Goal: Task Accomplishment & Management: Manage account settings

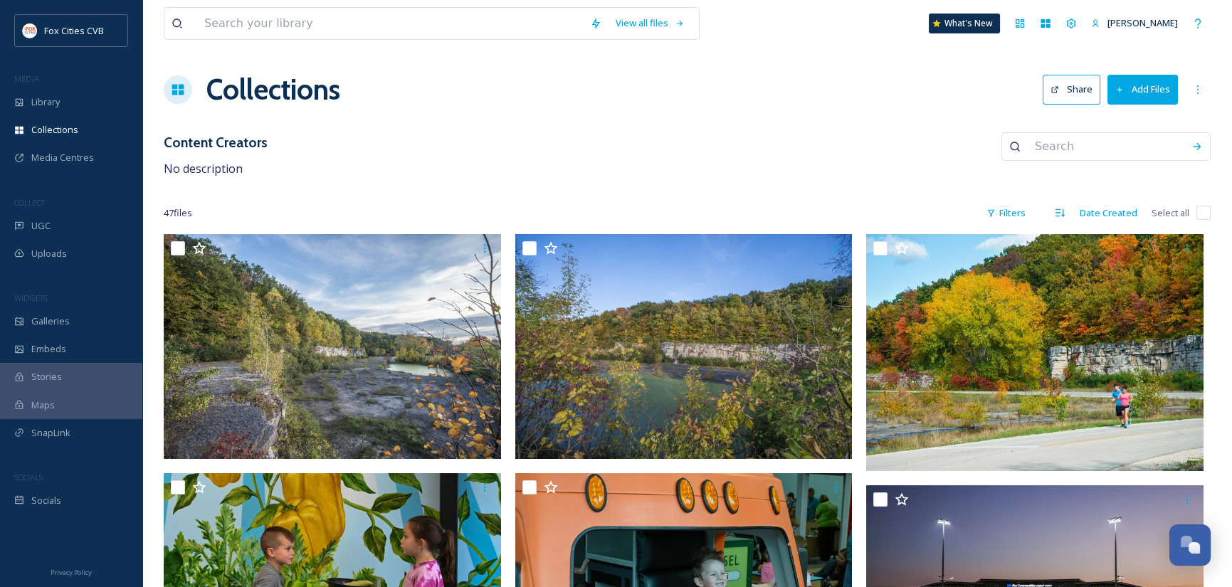
click at [1160, 94] on button "Add Files" at bounding box center [1143, 89] width 70 height 29
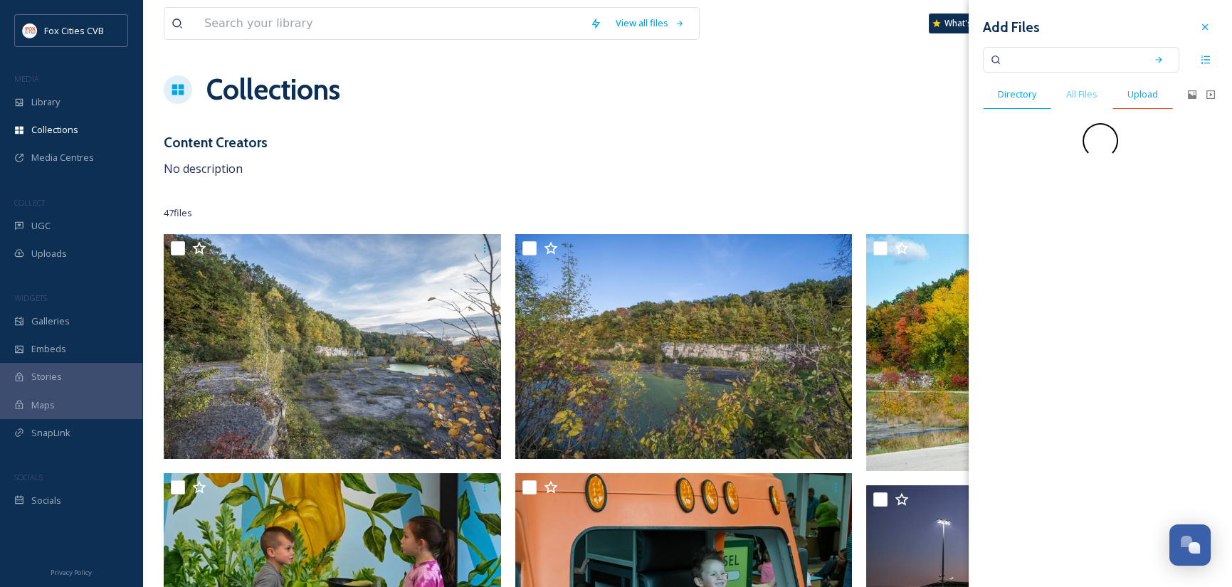
click at [1143, 94] on span "Upload" at bounding box center [1143, 95] width 31 height 14
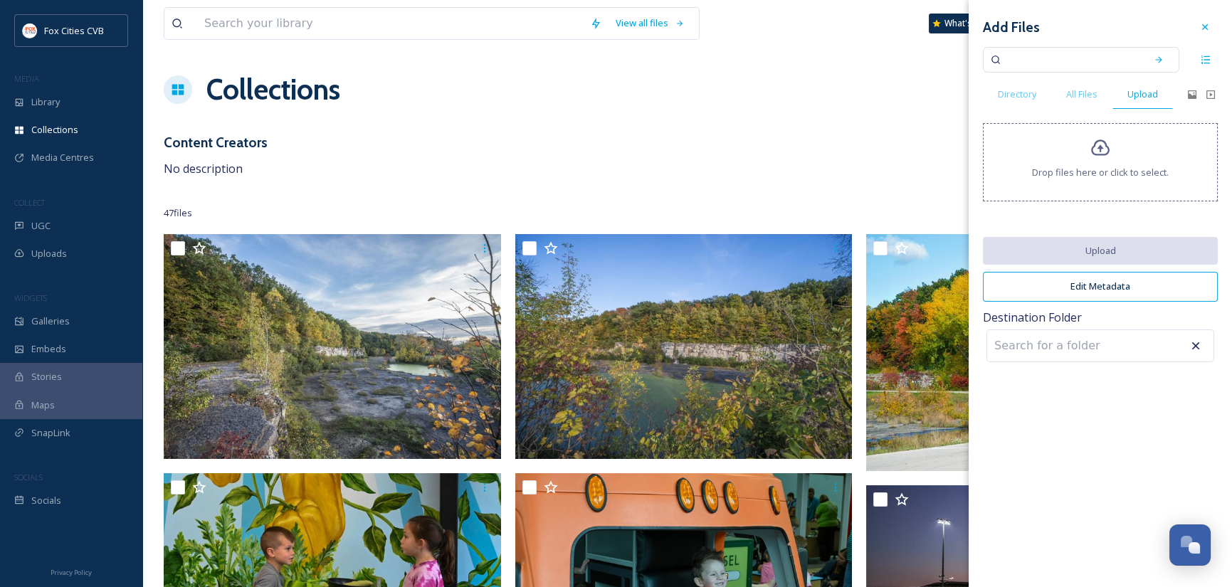
click at [1109, 149] on icon at bounding box center [1100, 148] width 19 height 16
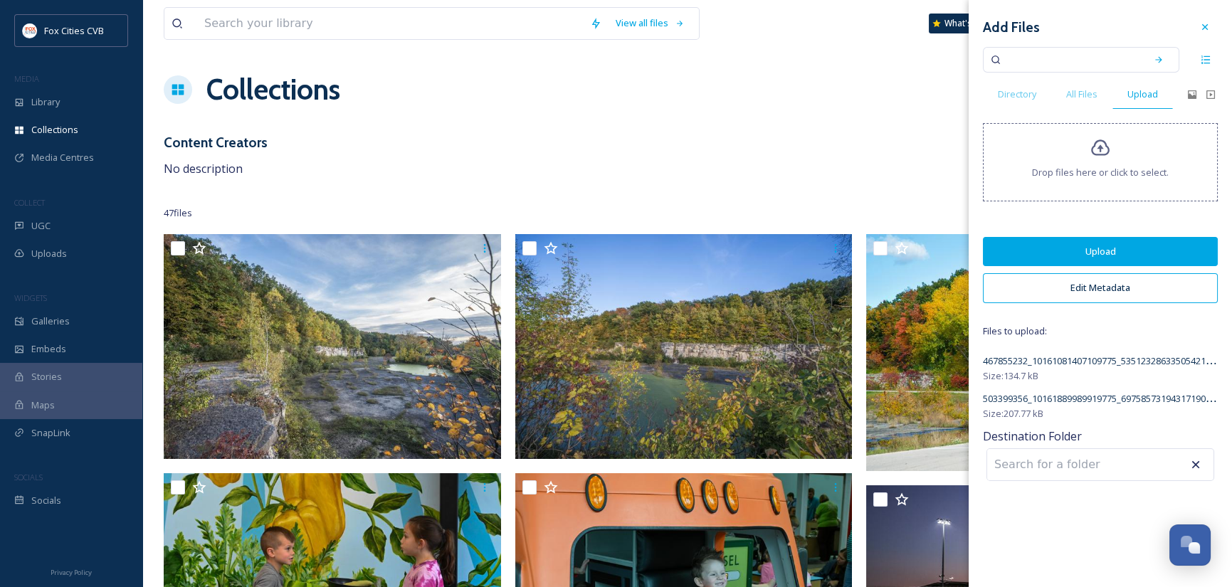
click at [1056, 172] on span "Drop files here or click to select." at bounding box center [1100, 173] width 137 height 14
click at [1124, 166] on span "Drop files here or click to select." at bounding box center [1100, 173] width 137 height 14
click at [1048, 250] on button "Upload" at bounding box center [1100, 251] width 235 height 29
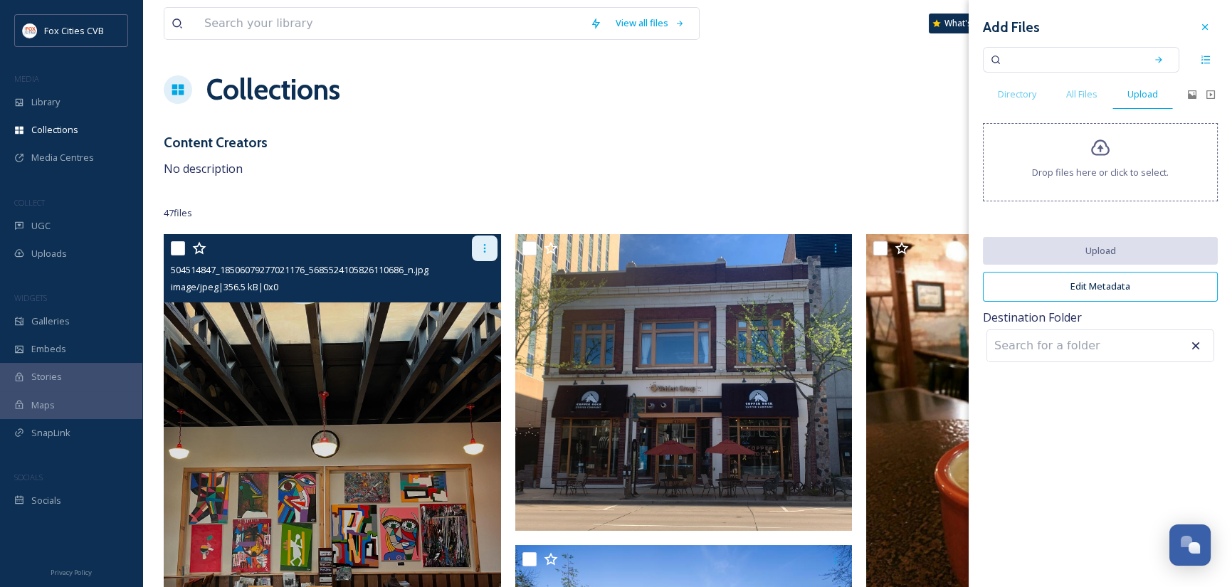
click at [485, 246] on icon at bounding box center [484, 248] width 11 height 11
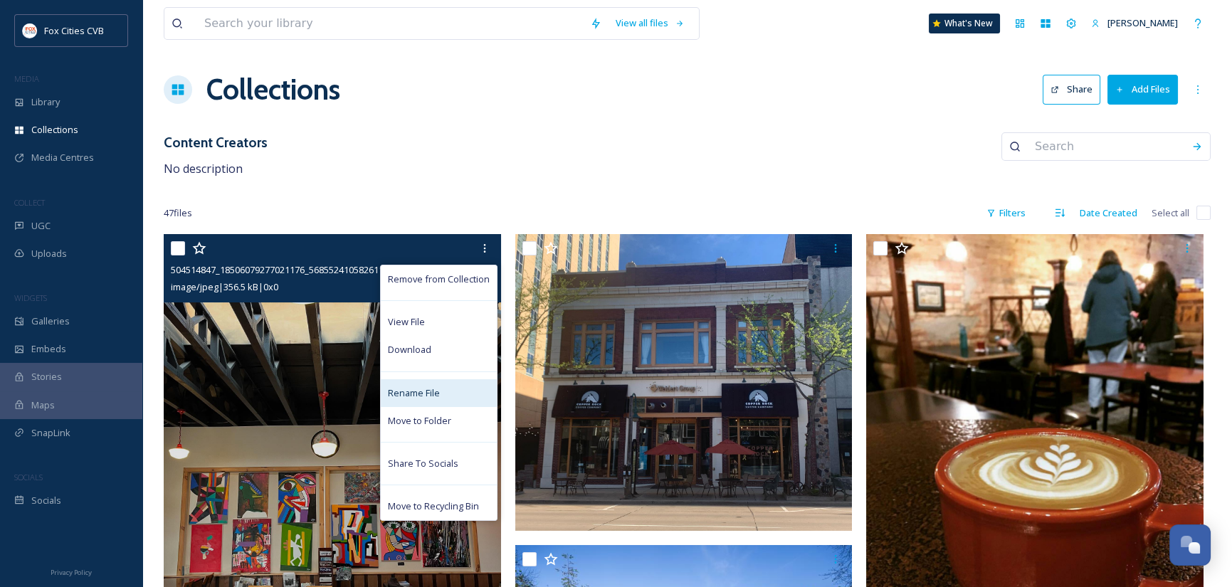
click at [438, 394] on span "Rename File" at bounding box center [414, 394] width 52 height 14
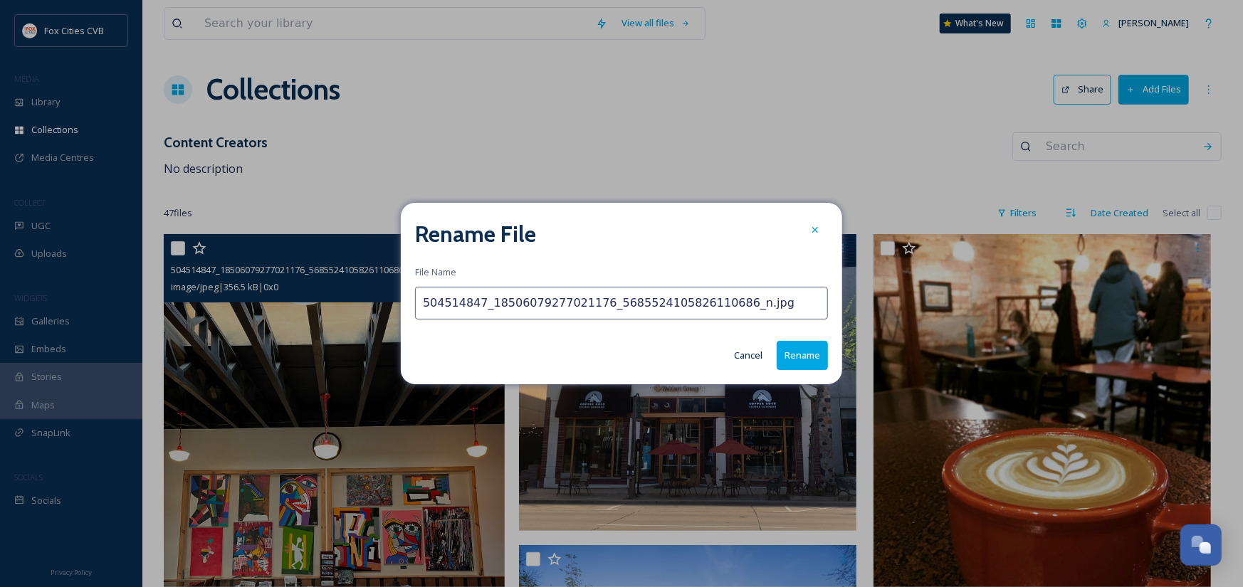
drag, startPoint x: 760, startPoint y: 294, endPoint x: 404, endPoint y: 303, distance: 356.8
click at [404, 303] on div "Rename File File Name 504514847_18506079277021176_5685524105826110686_n.jpg Can…" at bounding box center [621, 293] width 441 height 181
type input "ACOCA Cafe and Roastery - interior"
click at [797, 355] on button "Rename" at bounding box center [802, 355] width 51 height 29
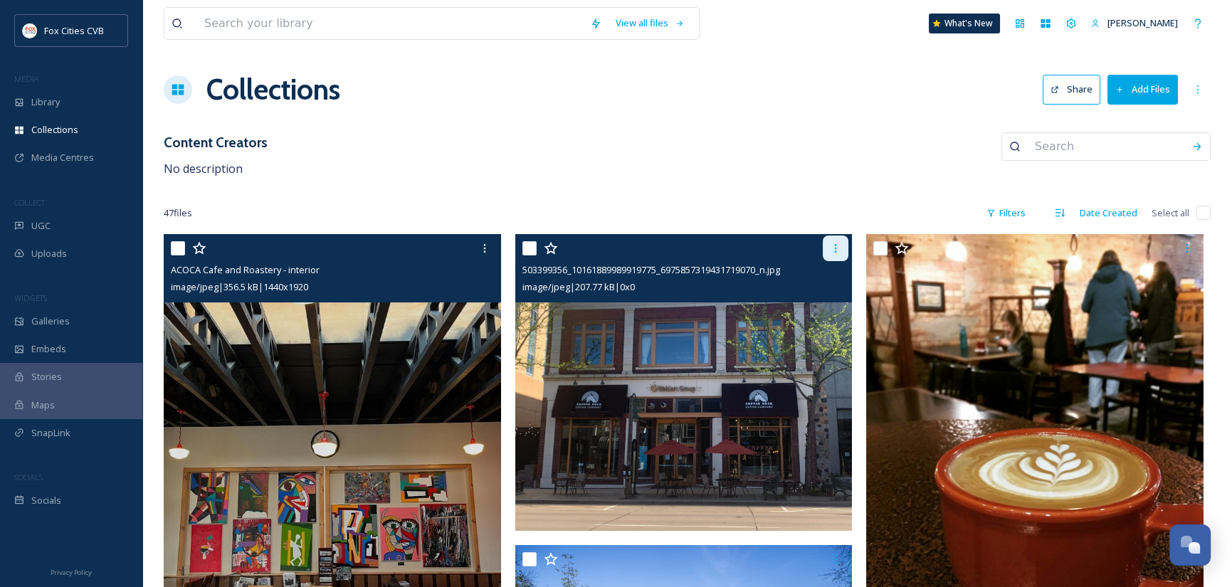
click at [839, 248] on icon at bounding box center [835, 248] width 11 height 11
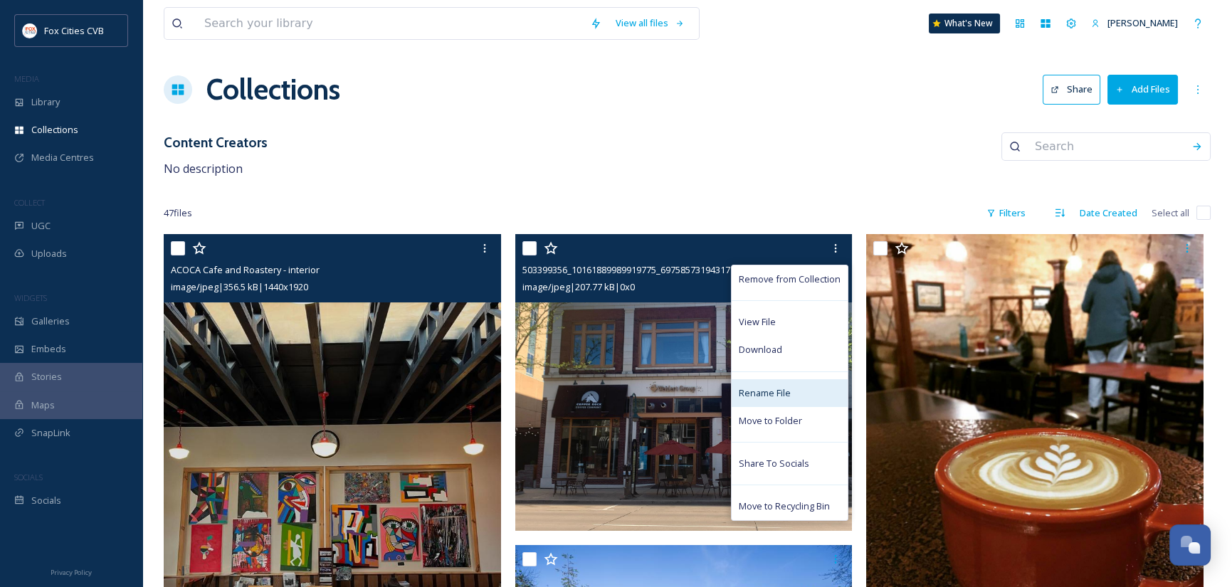
click at [773, 395] on span "Rename File" at bounding box center [765, 394] width 52 height 14
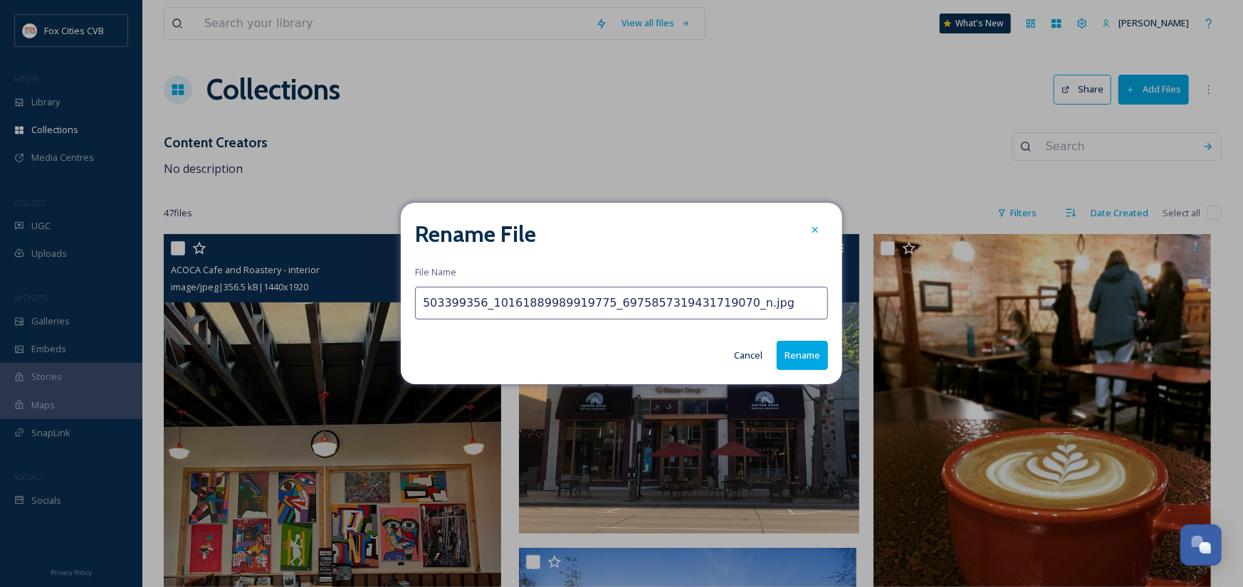
drag, startPoint x: 772, startPoint y: 306, endPoint x: 391, endPoint y: 305, distance: 380.9
click at [391, 305] on div "Rename File File Name 503399356_10161889989919775_6975857319431719070_n.jpg Can…" at bounding box center [621, 293] width 1243 height 587
type input "Copper Rock Coffee - exterior"
click at [799, 352] on button "Rename" at bounding box center [802, 355] width 51 height 29
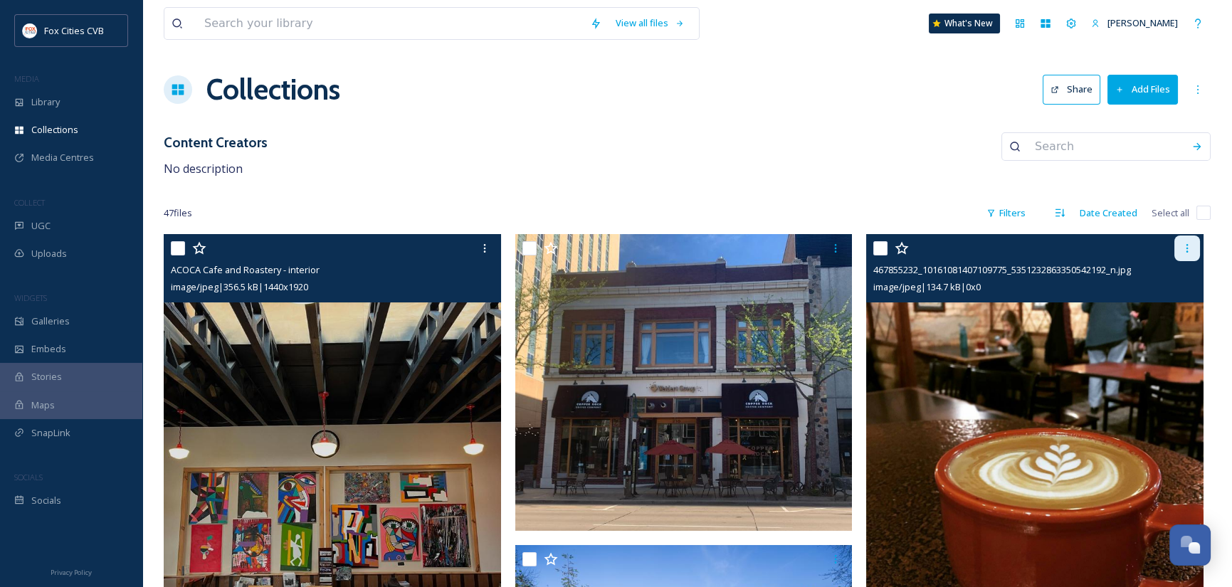
click at [1192, 244] on icon at bounding box center [1187, 248] width 11 height 11
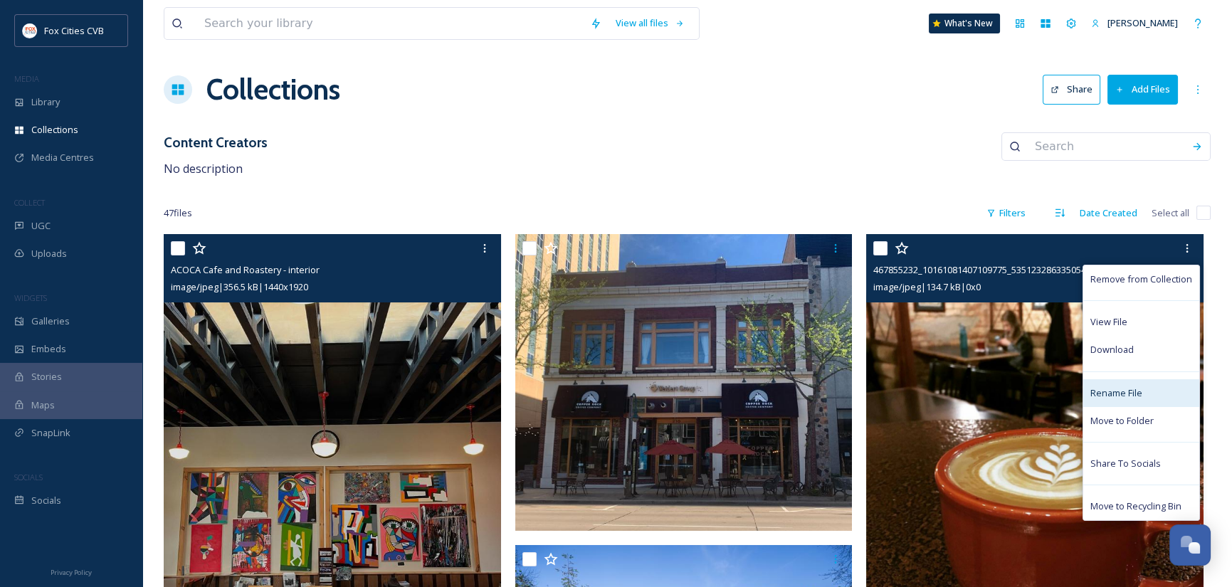
click at [1138, 395] on span "Rename File" at bounding box center [1117, 394] width 52 height 14
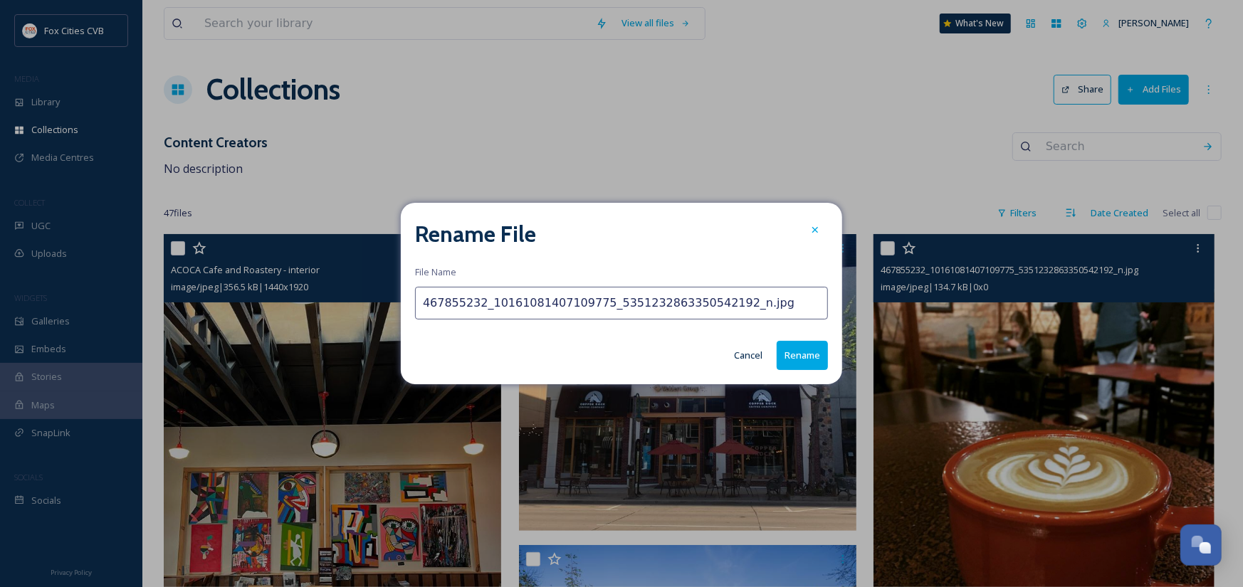
drag, startPoint x: 764, startPoint y: 308, endPoint x: 357, endPoint y: 305, distance: 406.5
click at [360, 308] on div "Rename File File Name 467855232_10161081407109775_5351232863350542192_n.jpg Can…" at bounding box center [621, 293] width 1243 height 587
type input "Copper Rock Coffee - latte"
click at [822, 355] on button "Rename" at bounding box center [802, 355] width 51 height 29
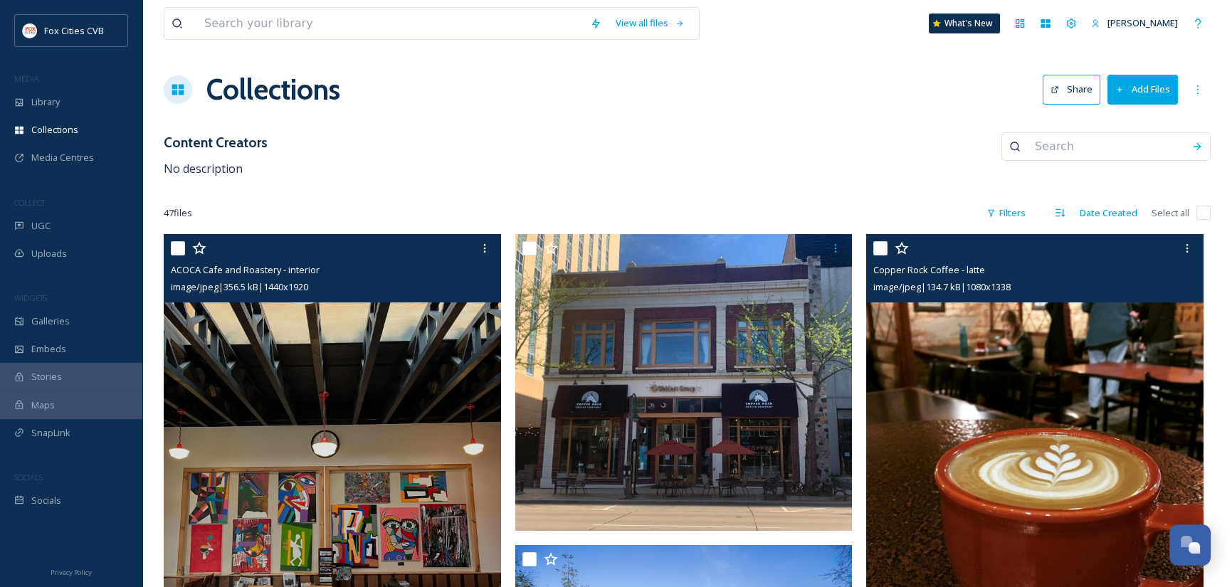
click at [179, 248] on input "checkbox" at bounding box center [178, 248] width 14 height 14
checkbox input "true"
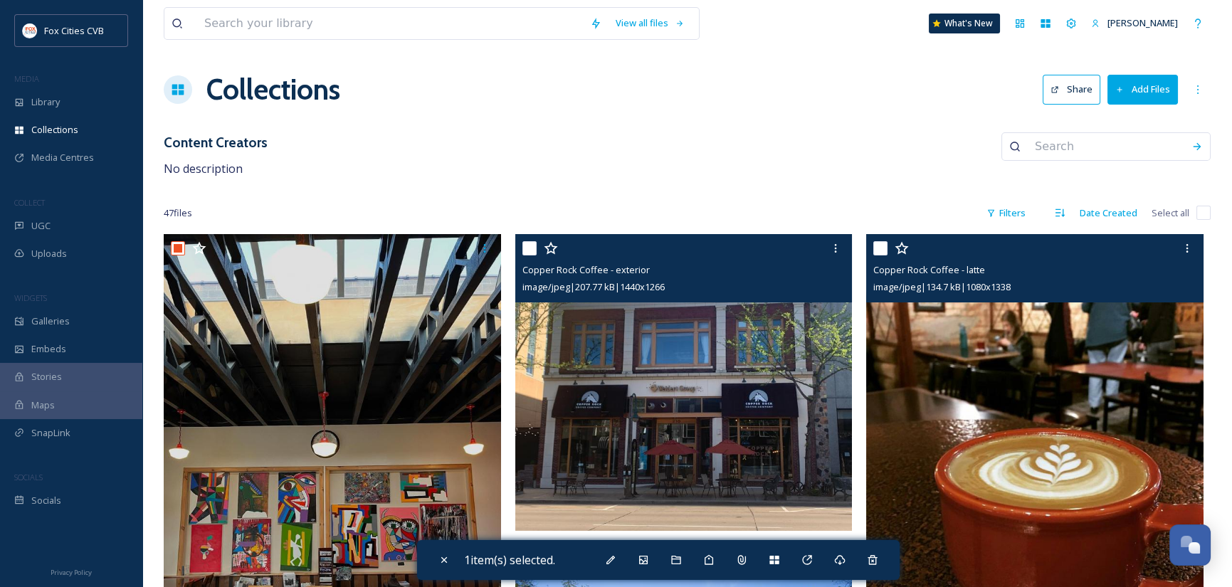
click at [534, 248] on input "checkbox" at bounding box center [530, 248] width 14 height 14
checkbox input "true"
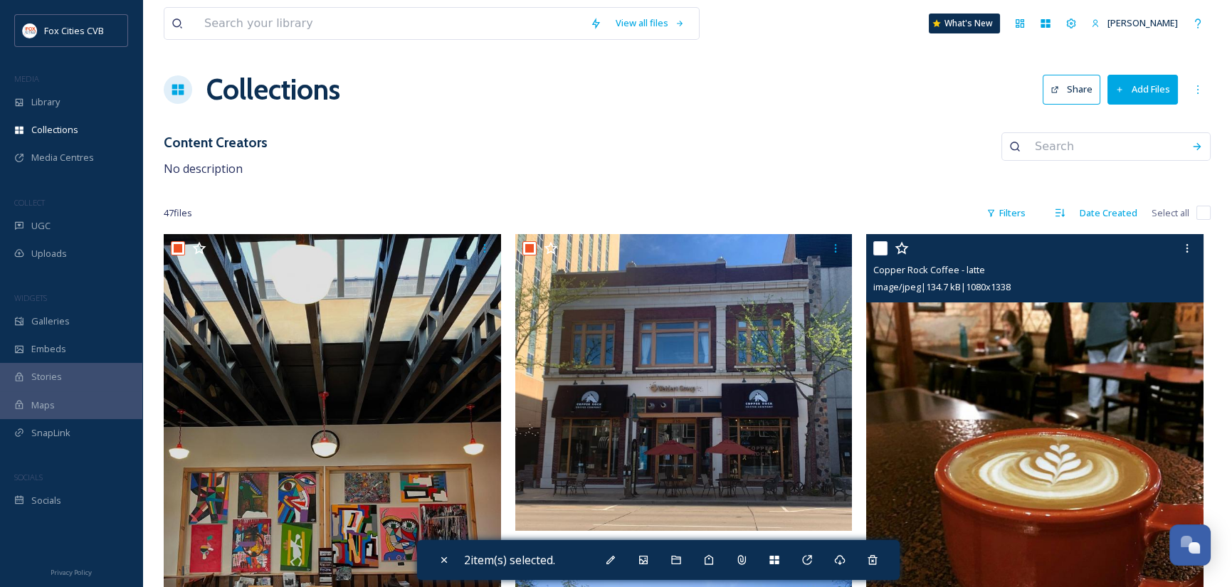
click at [883, 246] on input "checkbox" at bounding box center [881, 248] width 14 height 14
checkbox input "true"
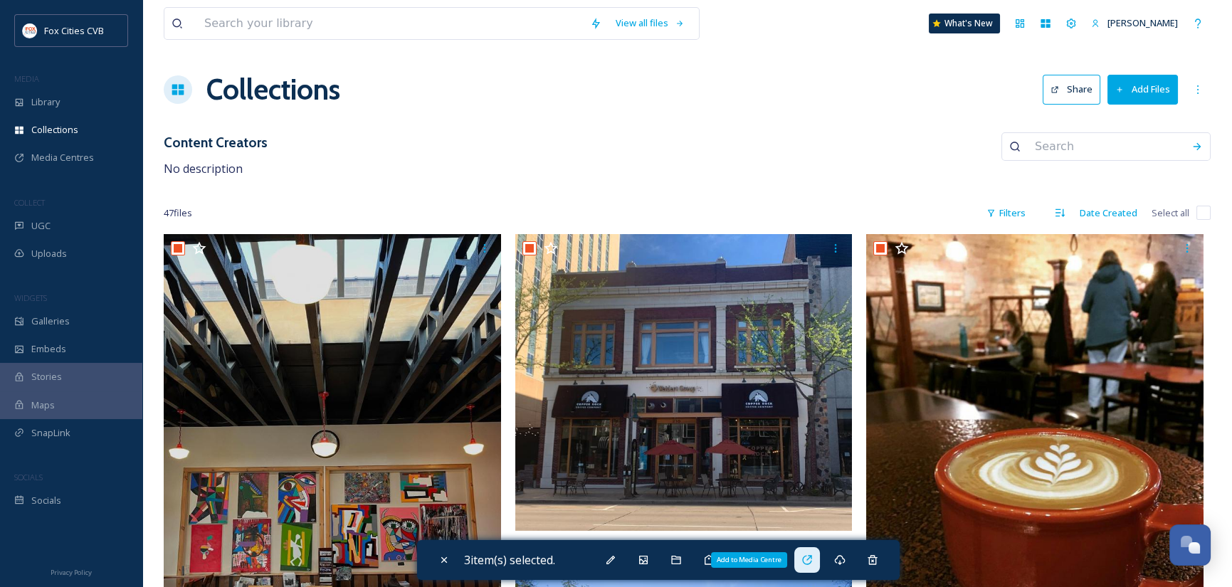
click at [808, 559] on icon at bounding box center [807, 560] width 11 height 11
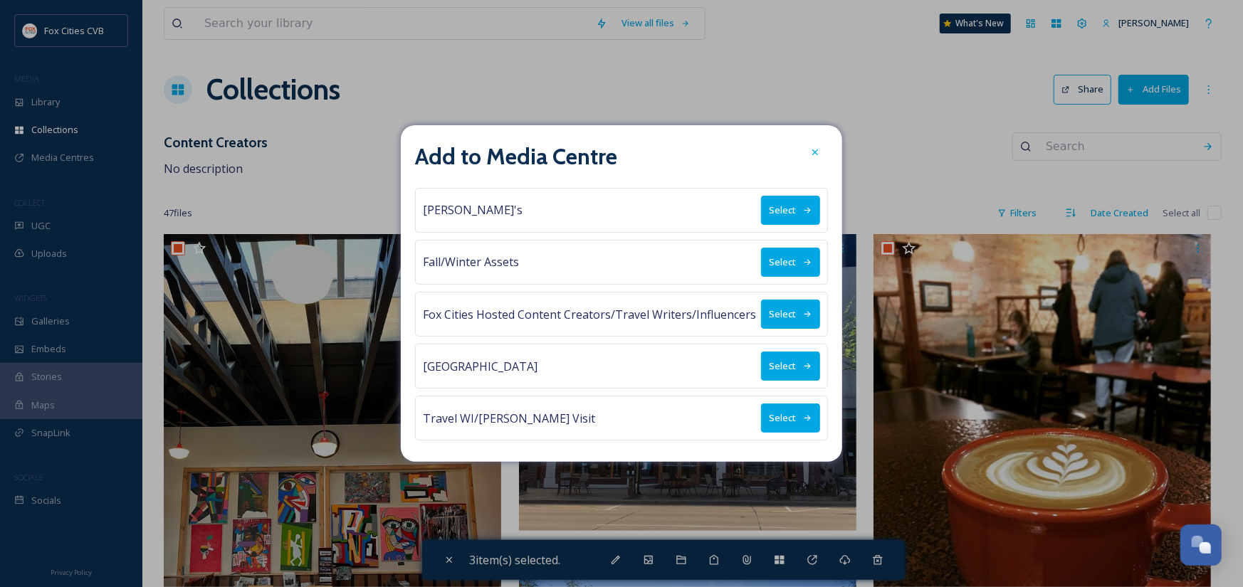
click at [785, 418] on button "Select" at bounding box center [790, 418] width 59 height 29
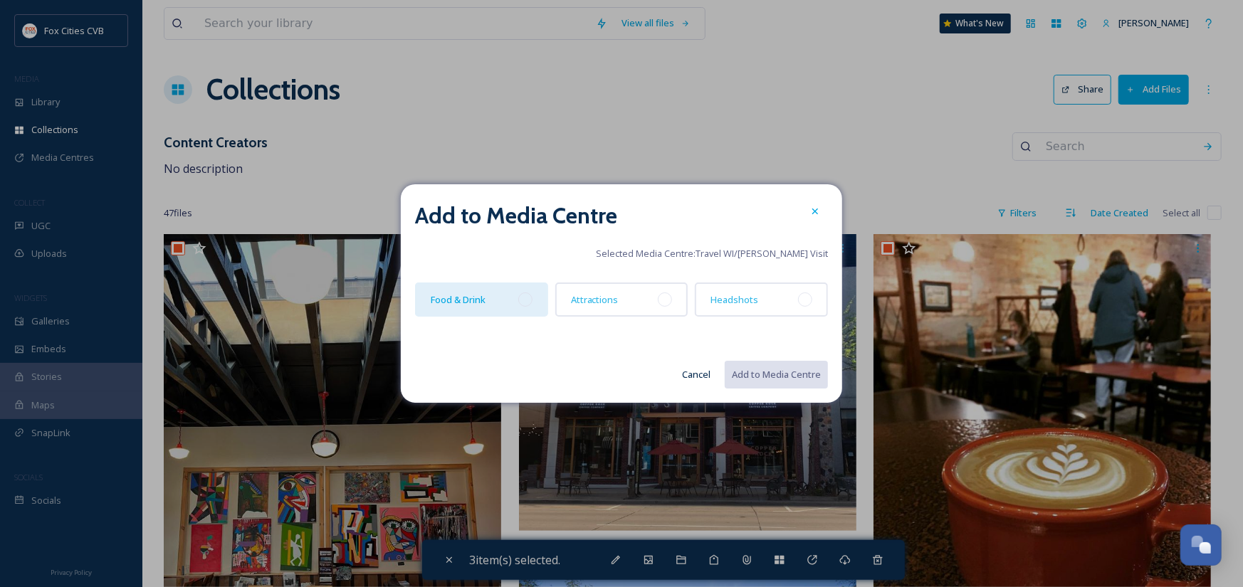
click at [520, 303] on div at bounding box center [525, 300] width 14 height 14
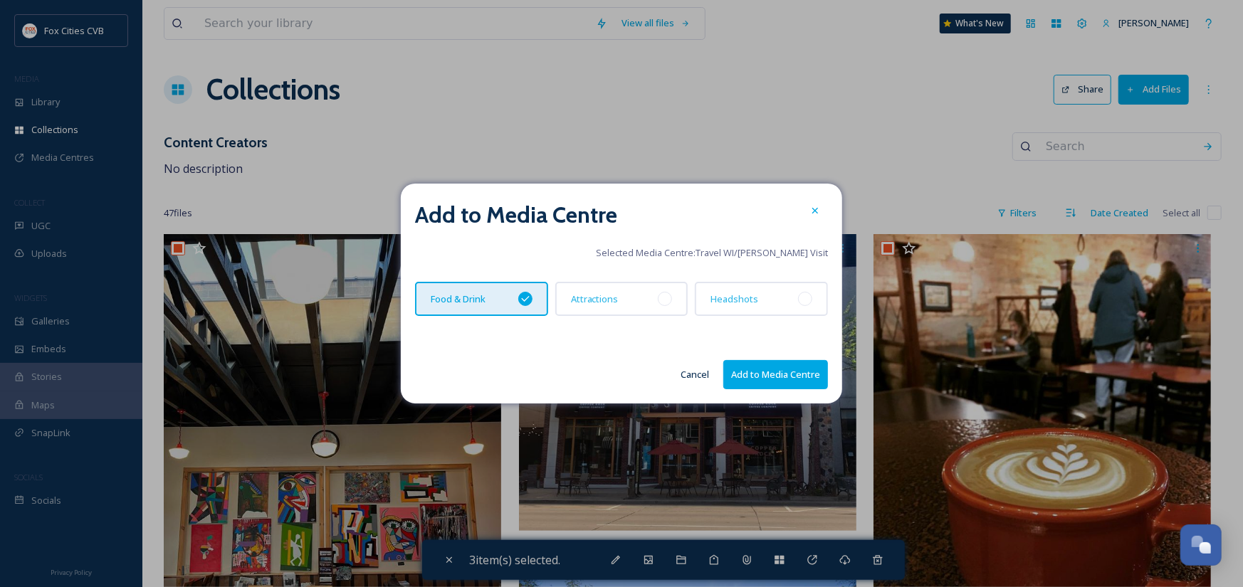
click at [747, 370] on button "Add to Media Centre" at bounding box center [775, 374] width 105 height 29
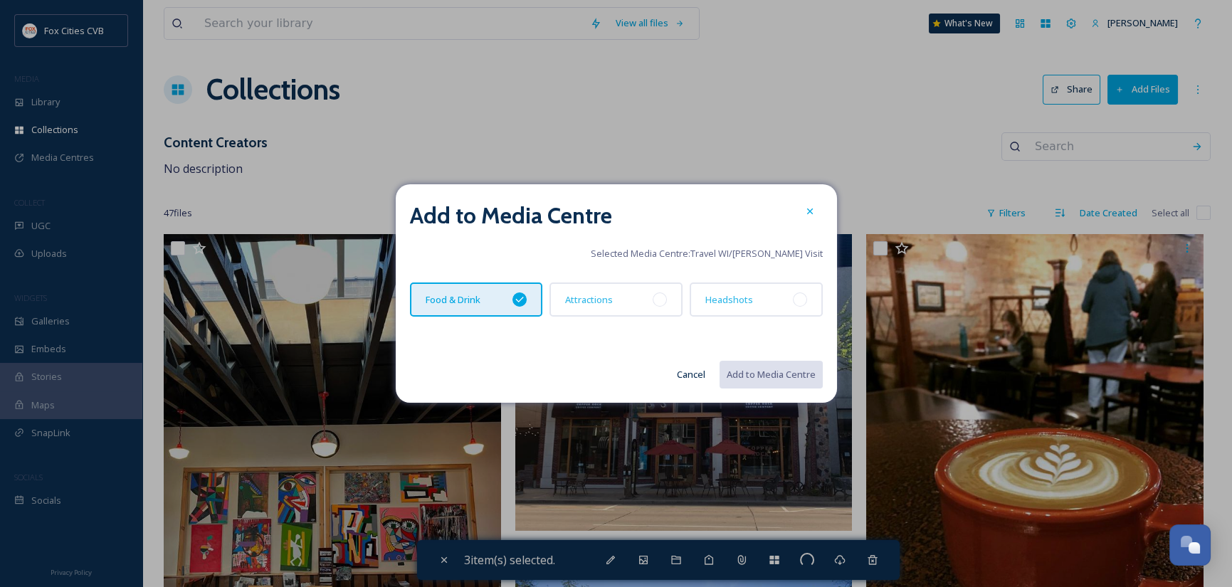
checkbox input "false"
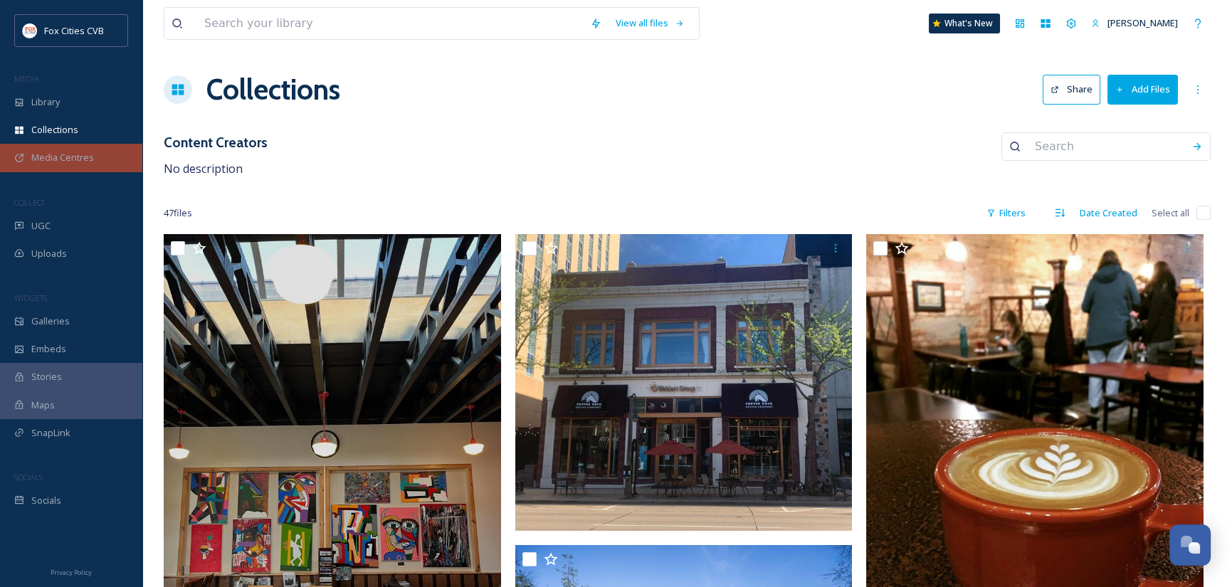
click at [72, 157] on span "Media Centres" at bounding box center [62, 158] width 63 height 14
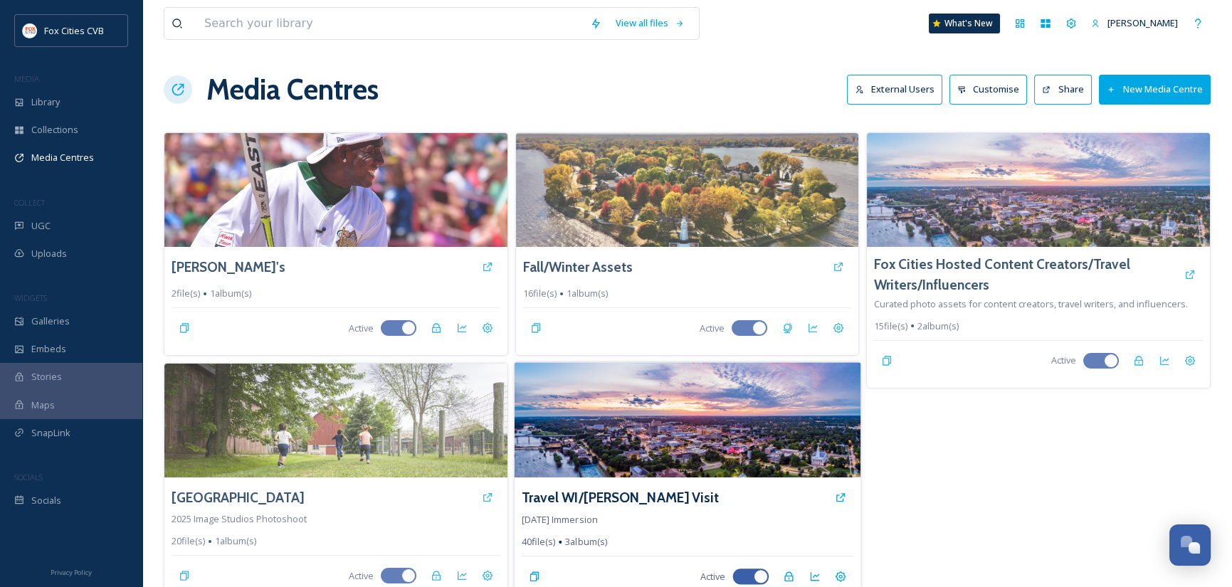
click at [590, 416] on img at bounding box center [687, 420] width 346 height 115
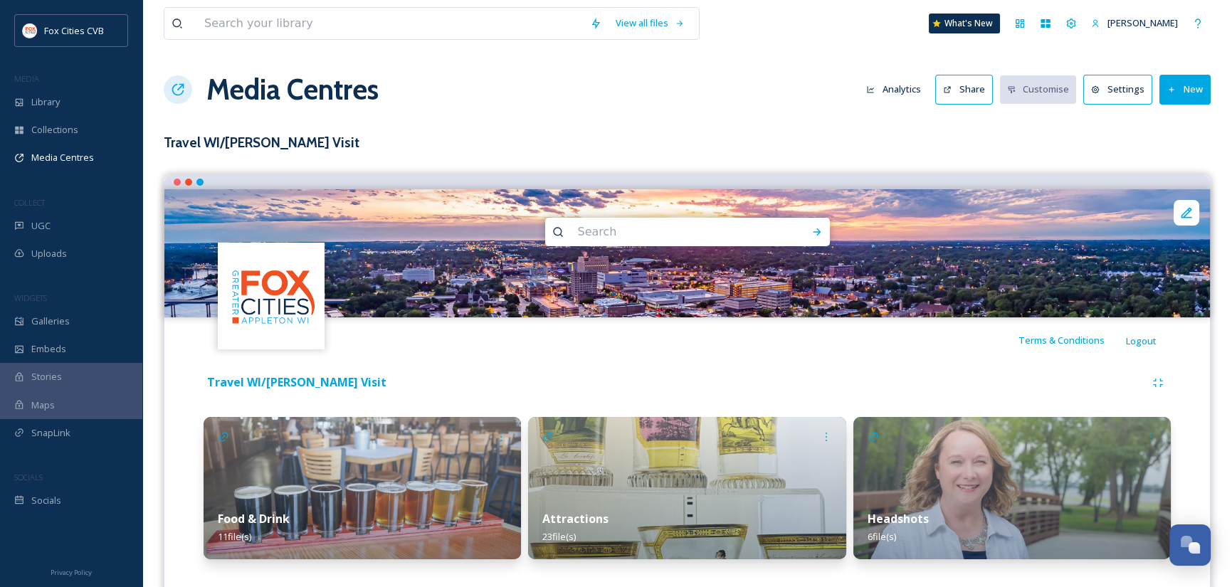
click at [456, 511] on div "Food & Drink 11 file(s)" at bounding box center [363, 527] width 318 height 63
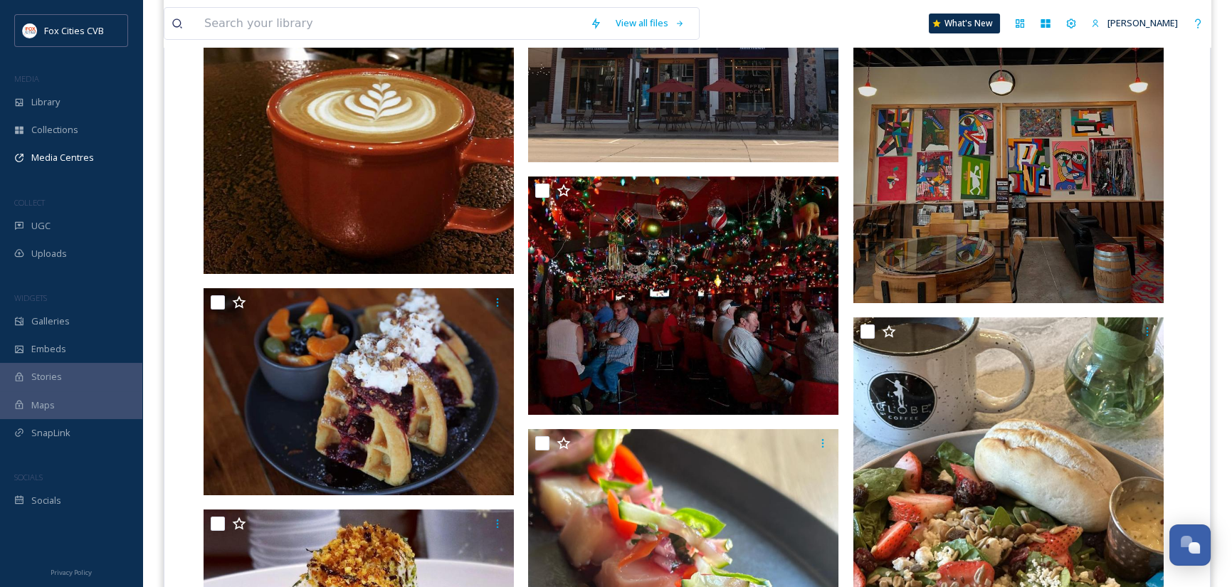
scroll to position [712, 0]
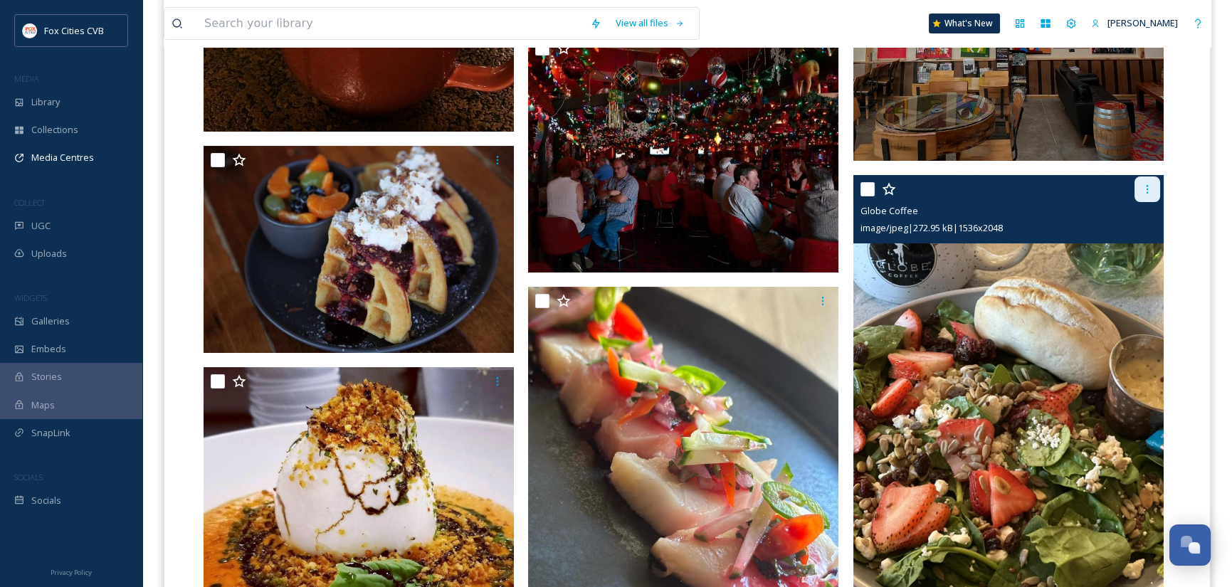
click at [1151, 188] on icon at bounding box center [1147, 189] width 11 height 11
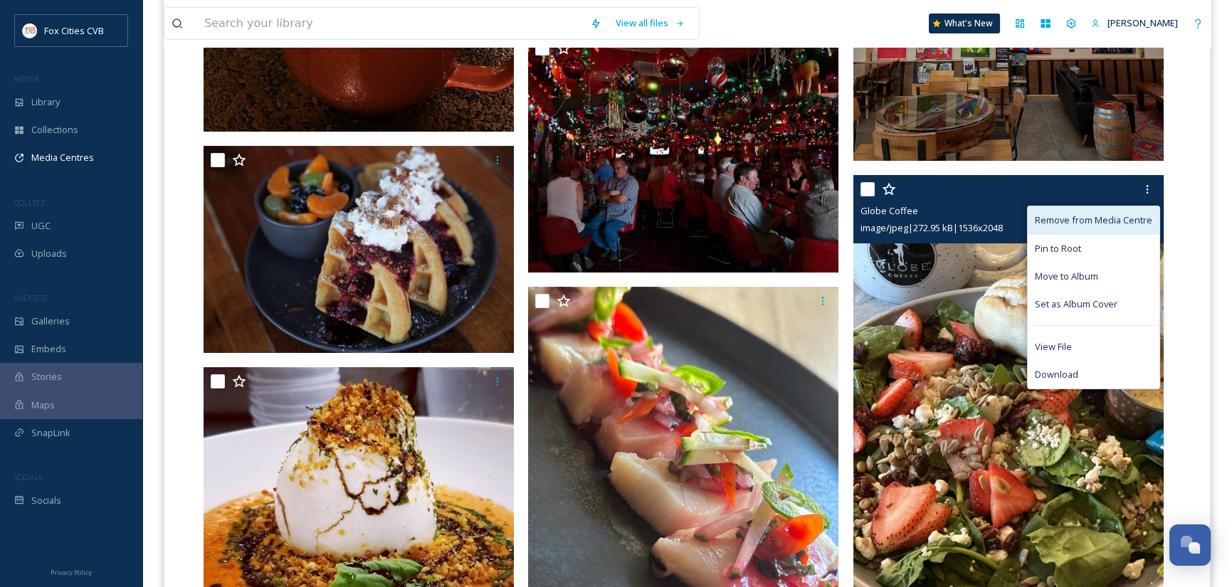
click at [1091, 220] on span "Remove from Media Centre" at bounding box center [1093, 221] width 117 height 14
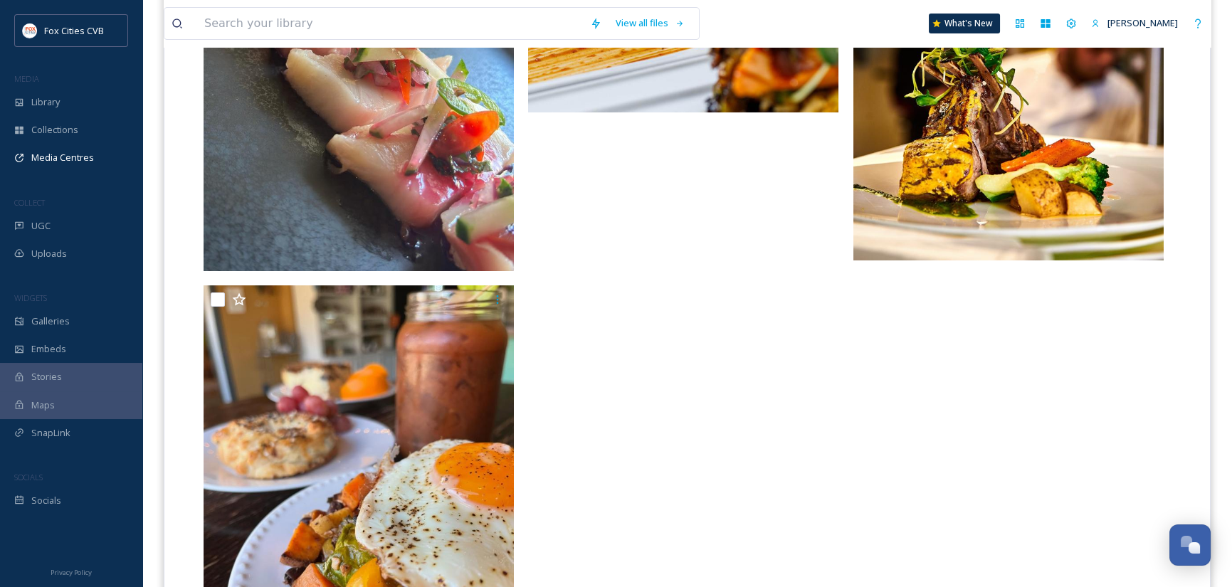
scroll to position [1210, 0]
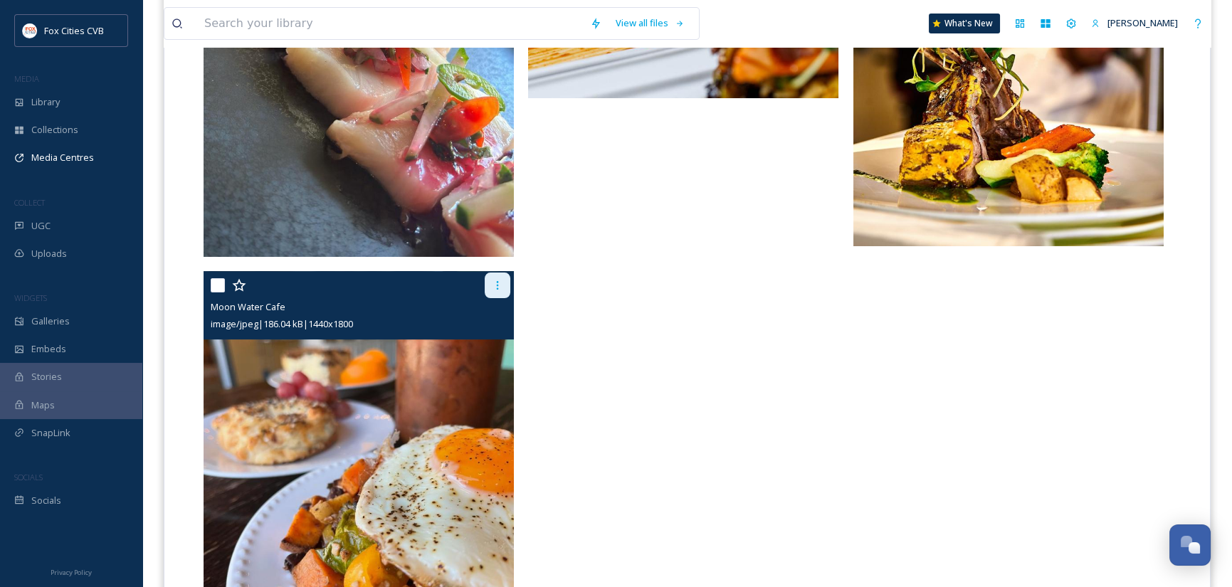
click at [503, 284] on div at bounding box center [498, 286] width 26 height 26
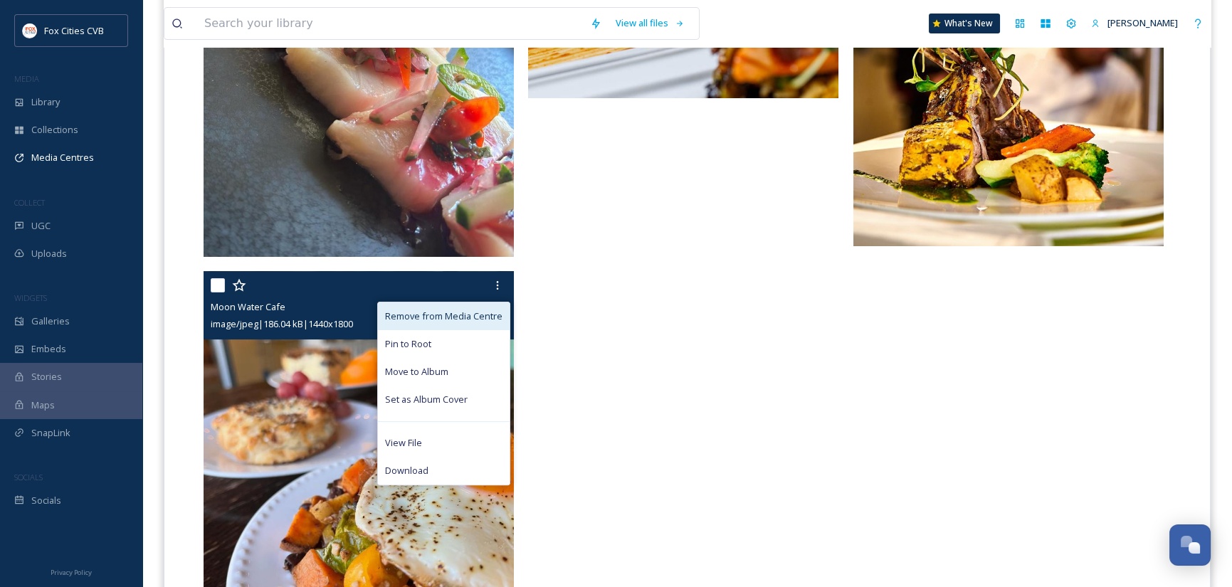
click at [470, 314] on span "Remove from Media Centre" at bounding box center [443, 317] width 117 height 14
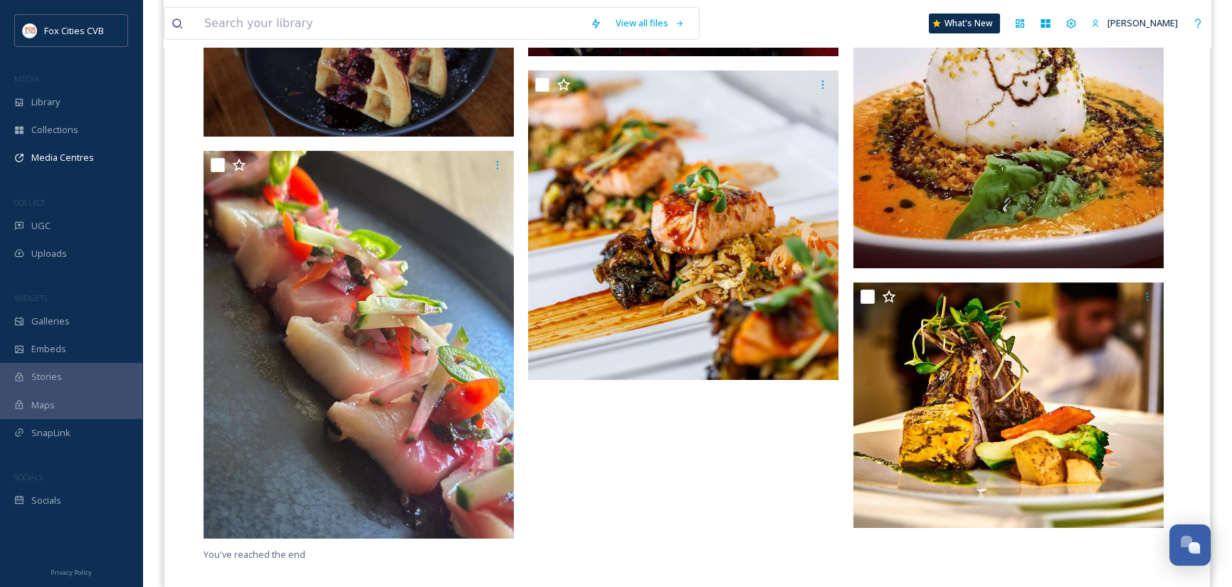
scroll to position [954, 0]
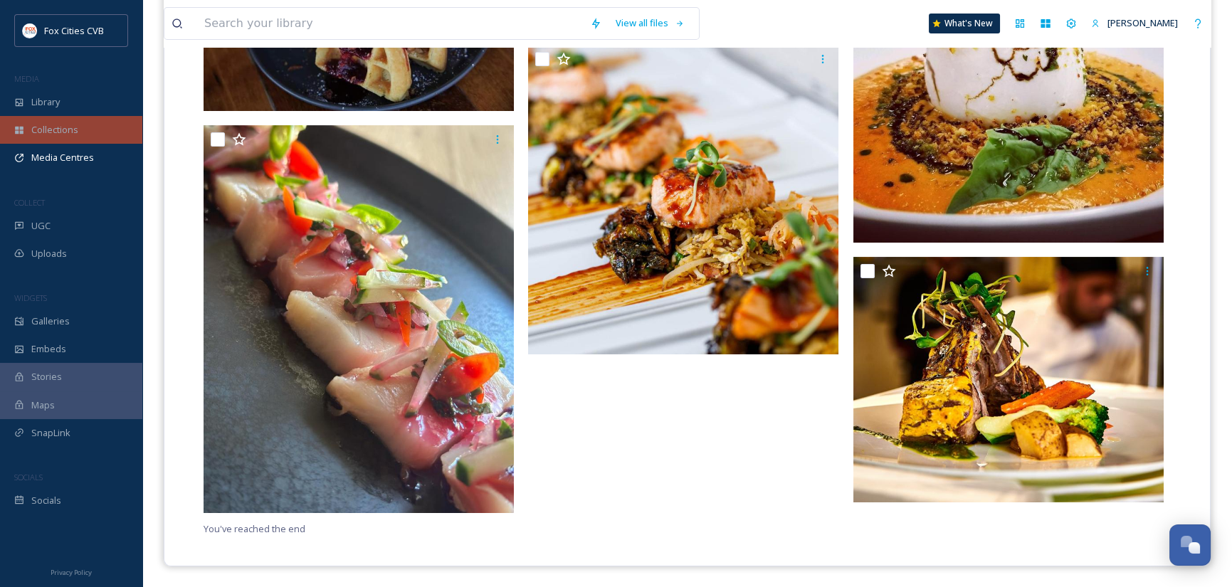
click at [68, 135] on span "Collections" at bounding box center [54, 130] width 47 height 14
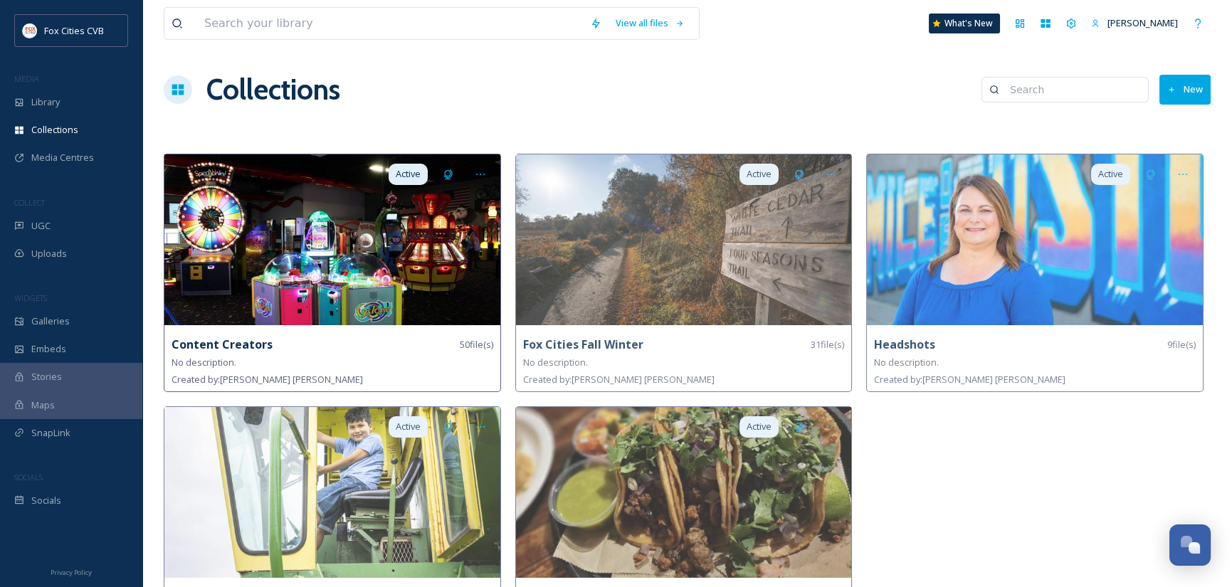
click at [397, 272] on img at bounding box center [332, 239] width 336 height 171
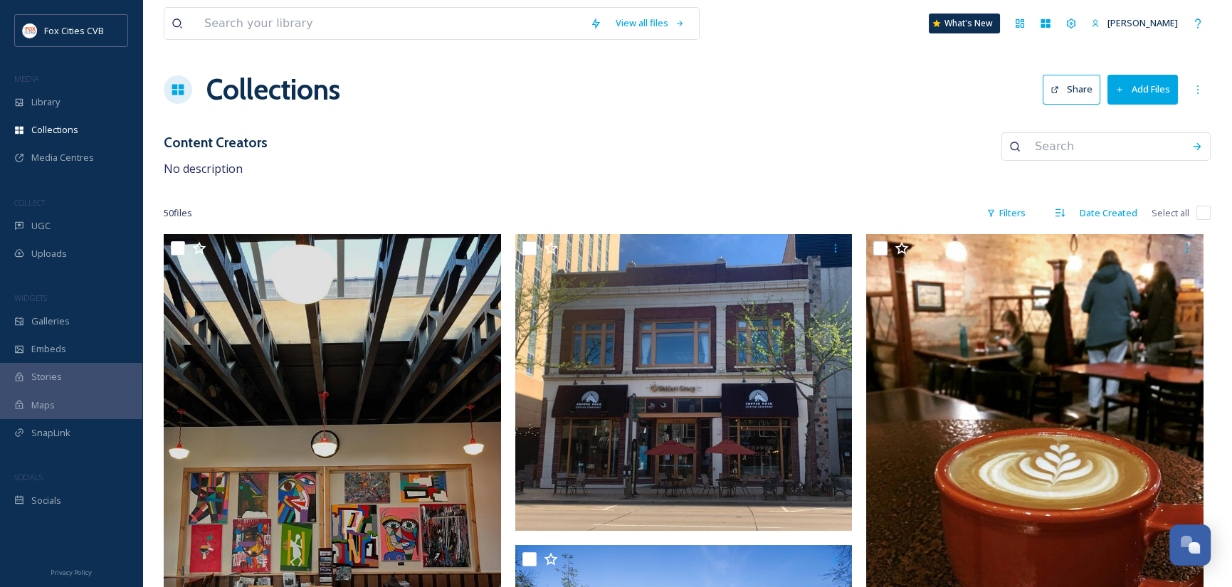
click at [1154, 98] on button "Add Files" at bounding box center [1143, 89] width 70 height 29
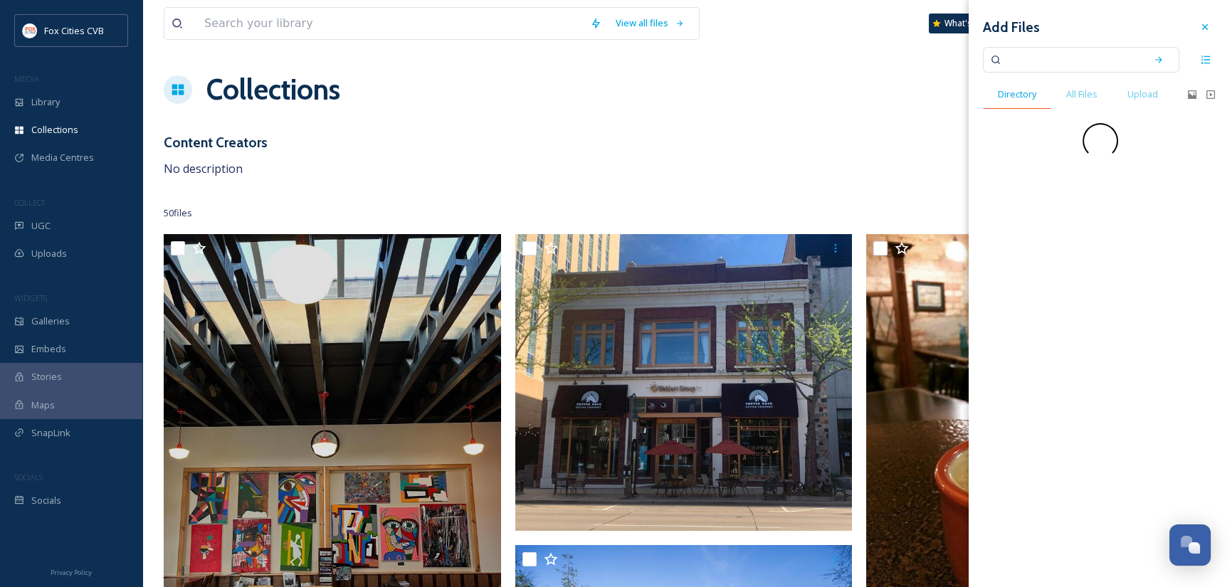
click at [1021, 94] on span "Directory" at bounding box center [1017, 95] width 38 height 14
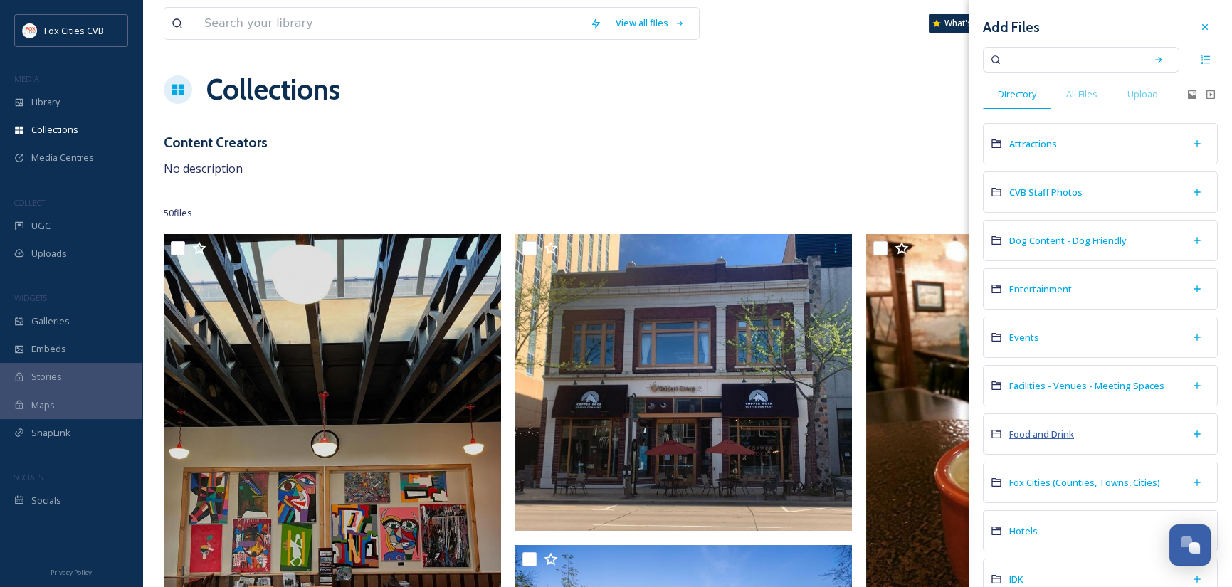
click at [1029, 428] on span "Food and Drink" at bounding box center [1042, 434] width 65 height 13
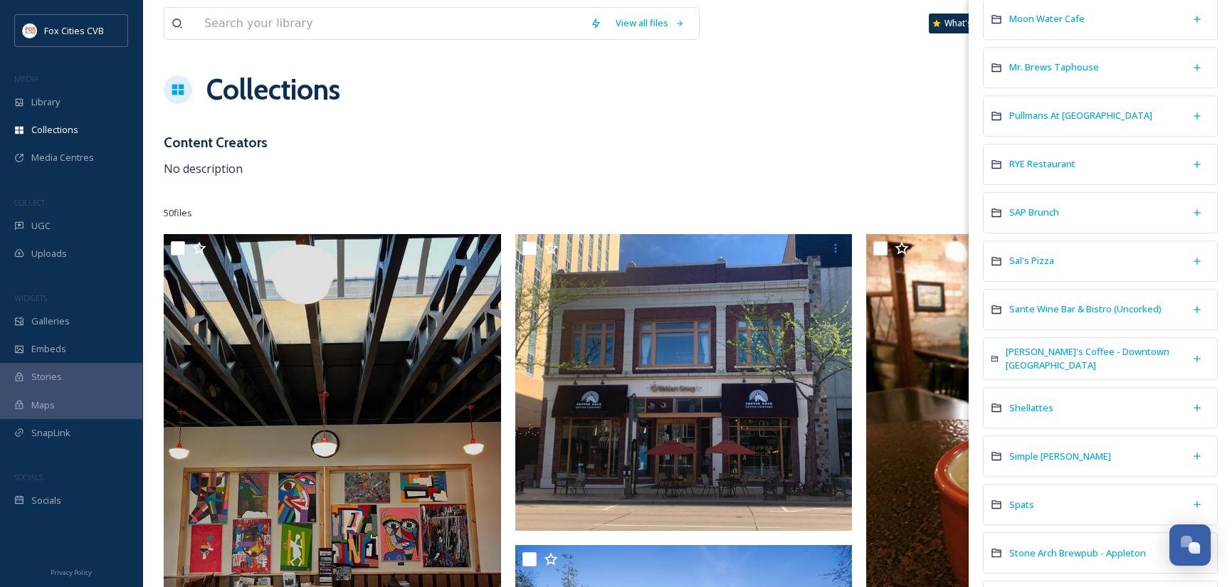
scroll to position [2207, 0]
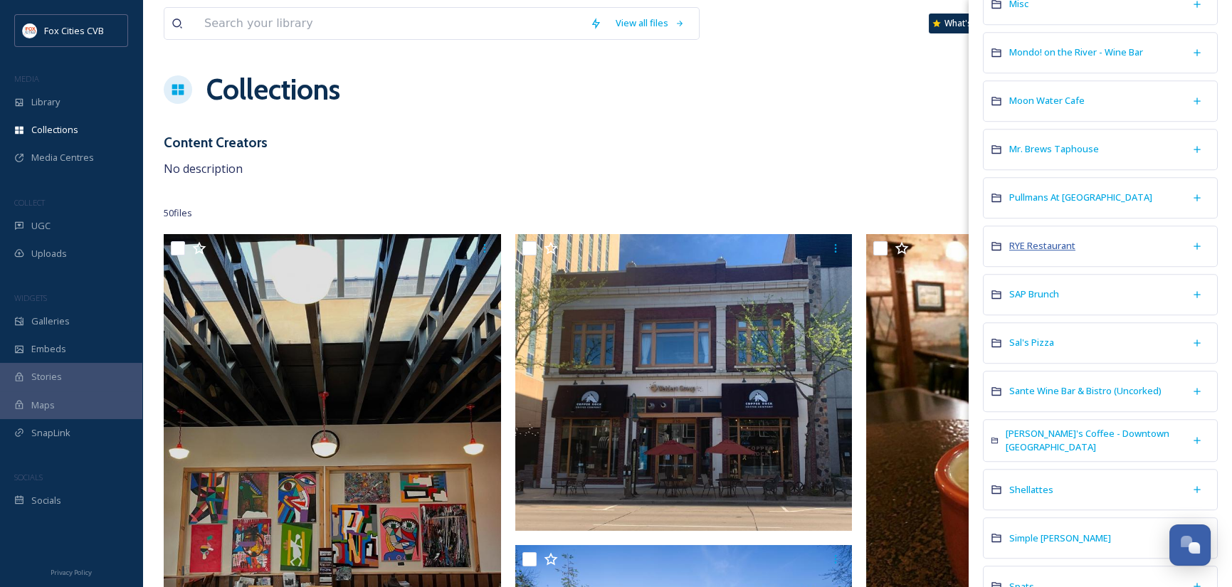
click at [1039, 239] on span "RYE Restaurant" at bounding box center [1043, 245] width 66 height 13
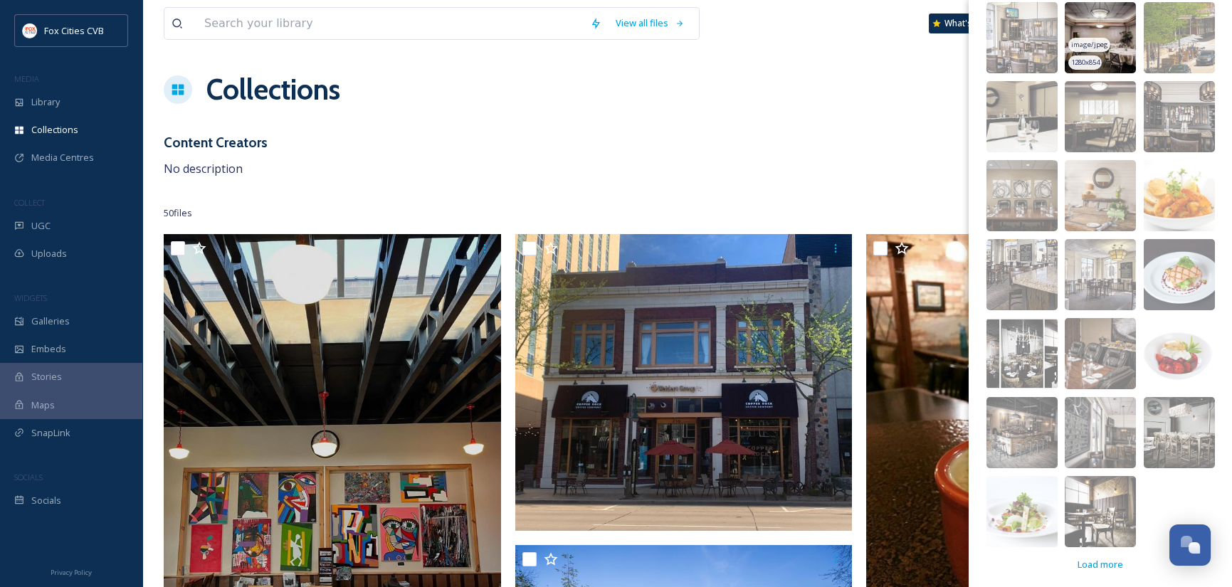
scroll to position [142, 0]
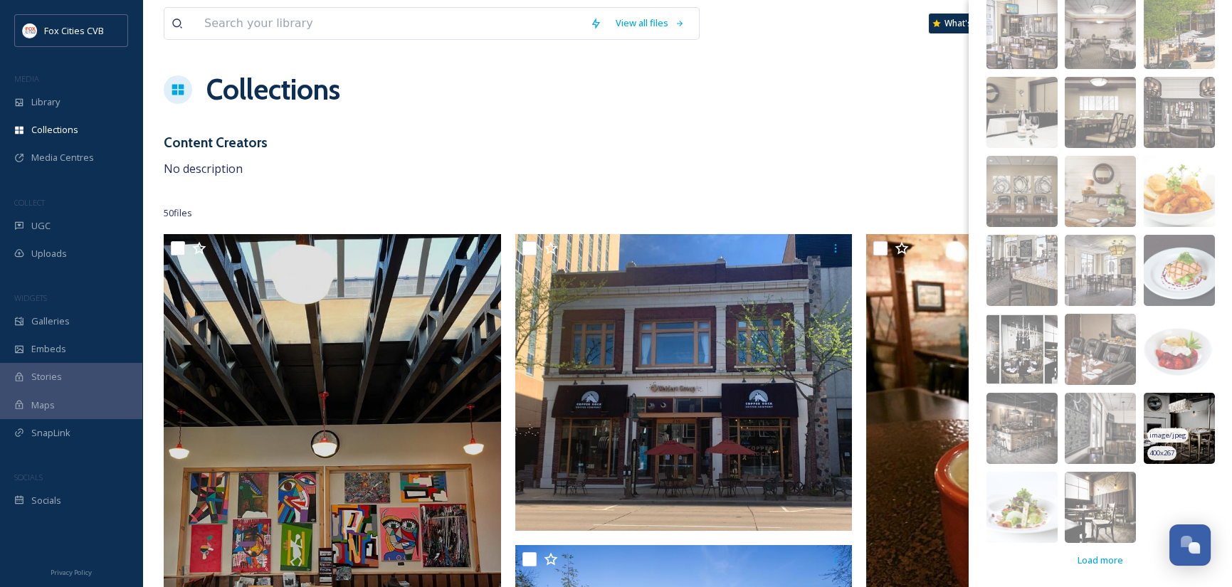
click at [1172, 414] on img at bounding box center [1179, 428] width 71 height 71
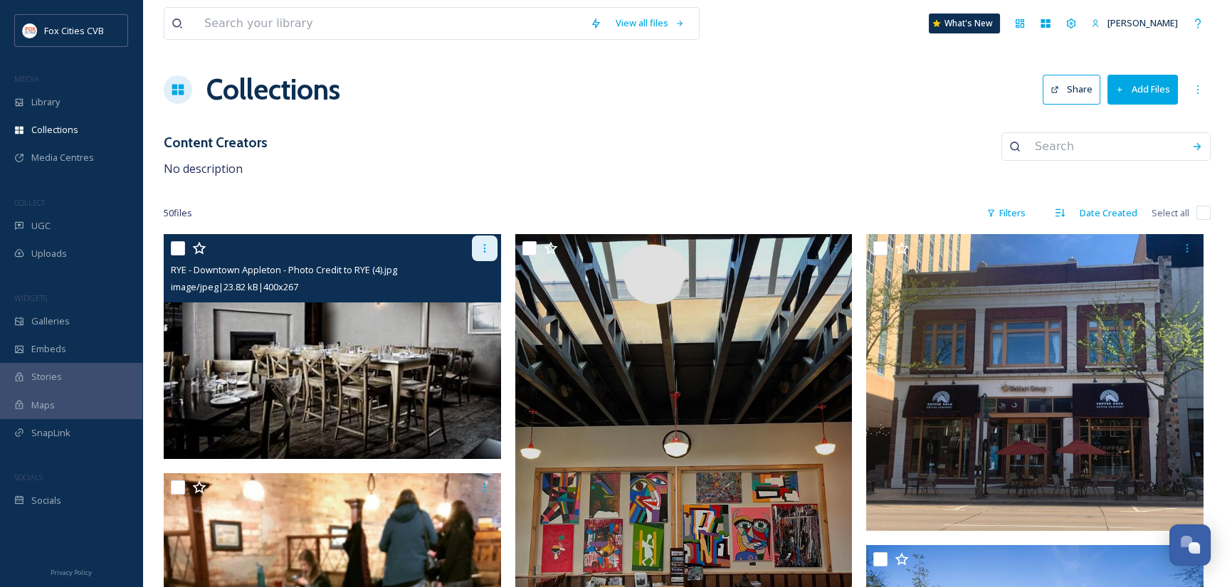
click at [491, 245] on div at bounding box center [485, 249] width 26 height 26
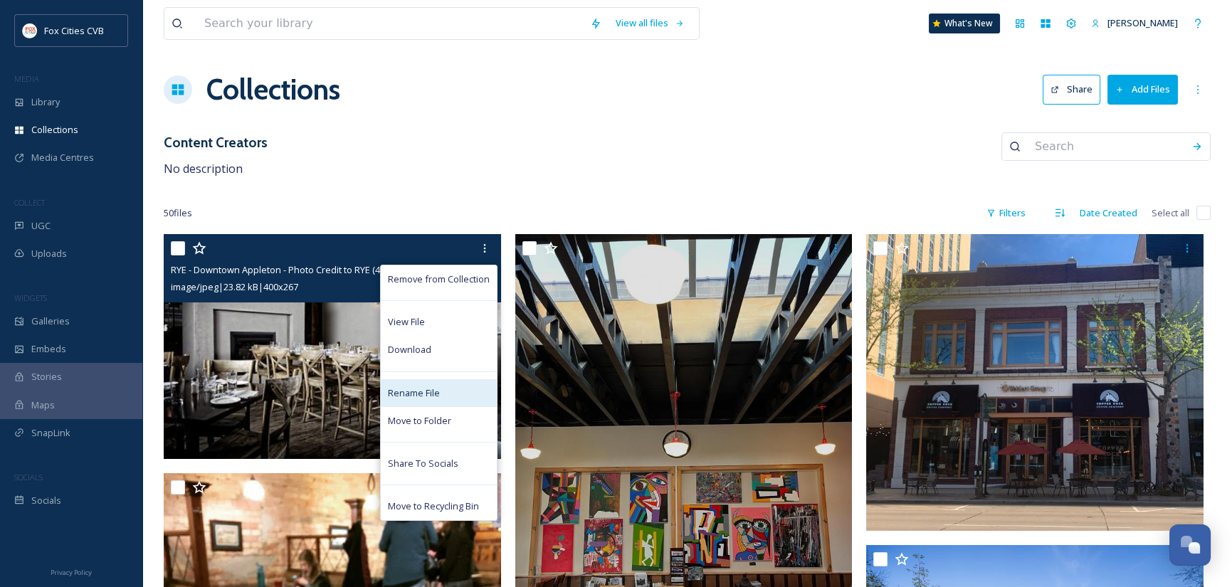
click at [419, 389] on span "Rename File" at bounding box center [414, 394] width 52 height 14
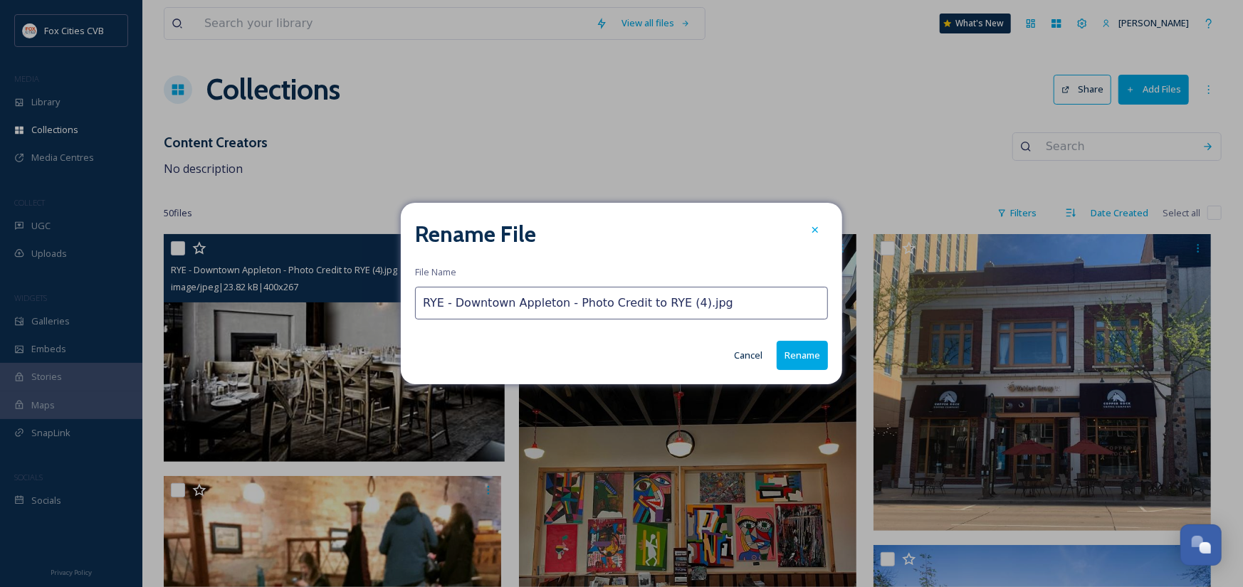
drag, startPoint x: 725, startPoint y: 303, endPoint x: 447, endPoint y: 310, distance: 277.8
click at [444, 305] on input "RYE - Downtown Appleton - Photo Credit to RYE (4).jpg" at bounding box center [621, 303] width 413 height 33
type input "RYE Restaurant - interior"
click at [810, 360] on button "Rename" at bounding box center [802, 355] width 51 height 29
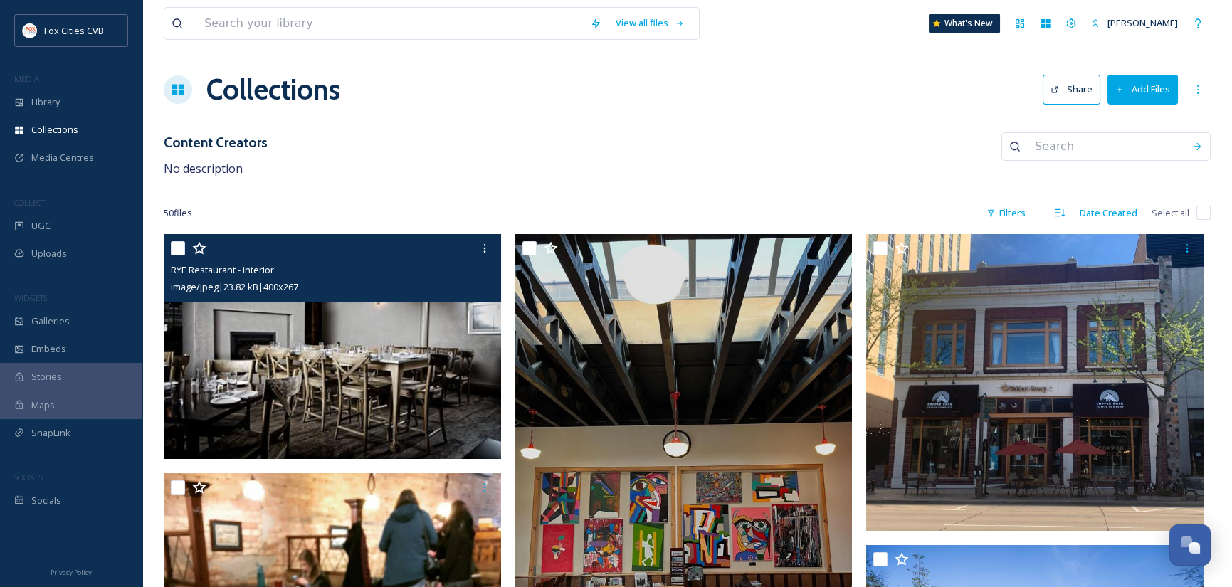
click at [1160, 96] on button "Add Files" at bounding box center [1143, 89] width 70 height 29
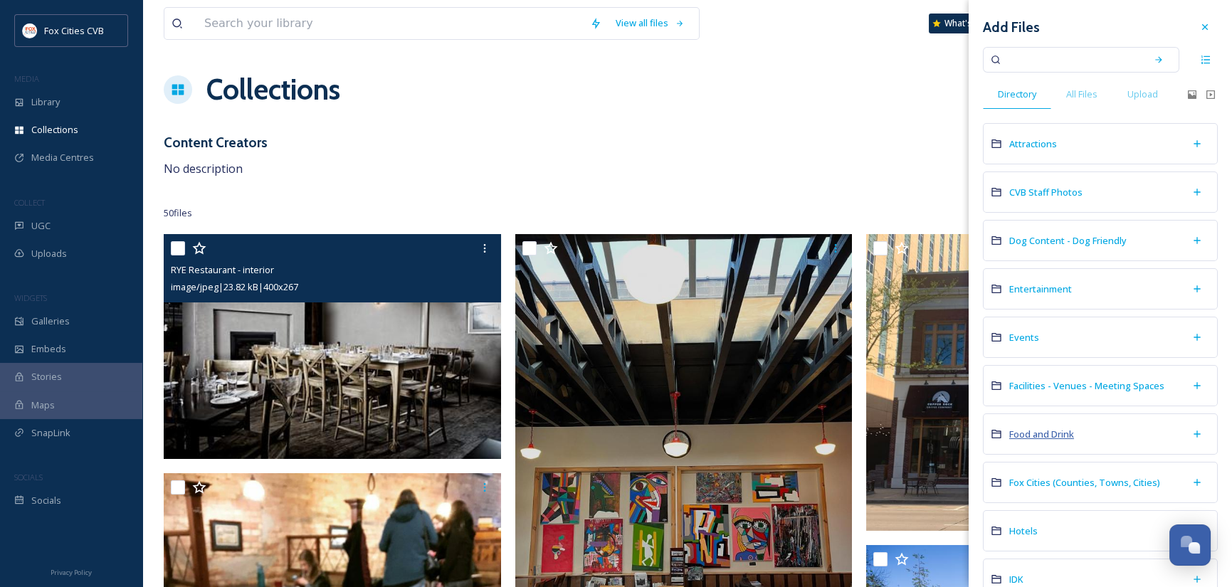
click at [1049, 429] on span "Food and Drink" at bounding box center [1042, 434] width 65 height 13
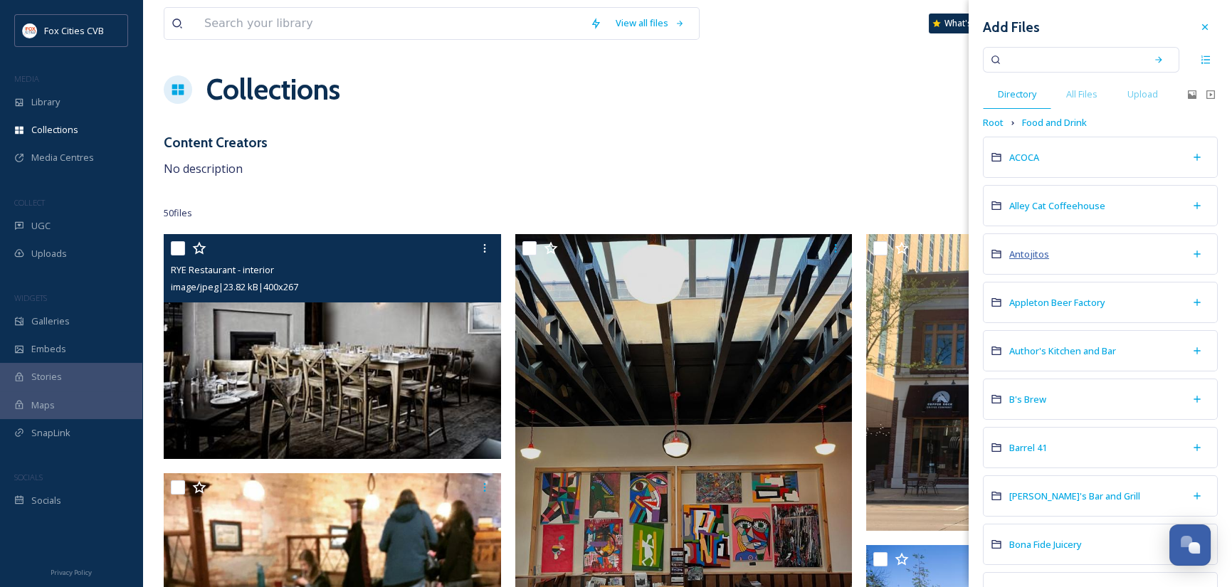
click at [1034, 253] on span "Antojitos" at bounding box center [1030, 254] width 40 height 13
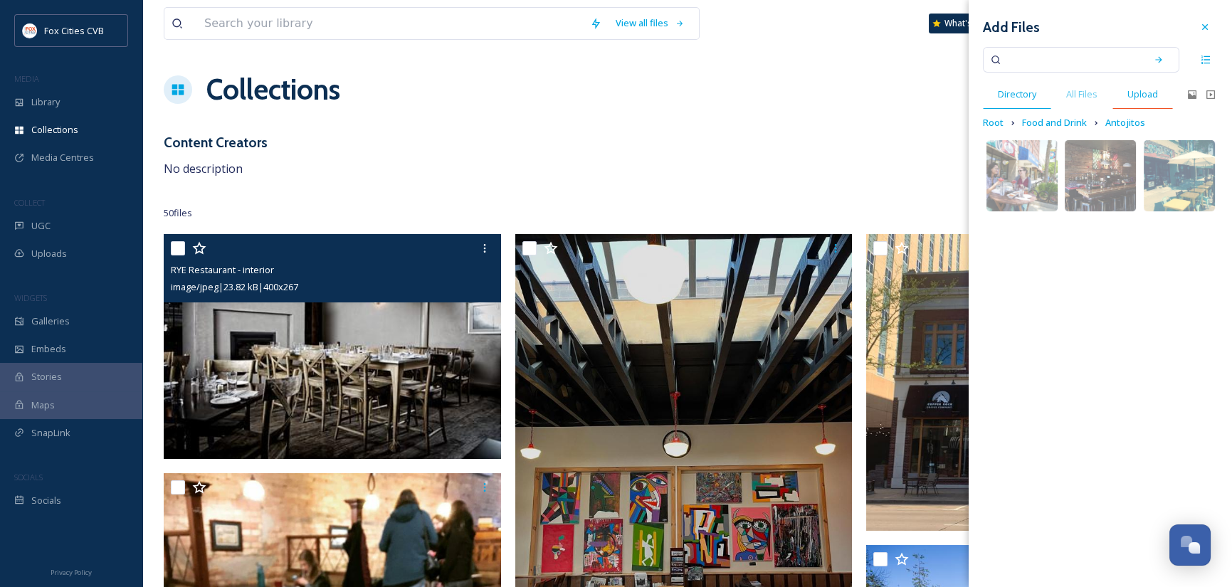
click at [1145, 90] on span "Upload" at bounding box center [1143, 95] width 31 height 14
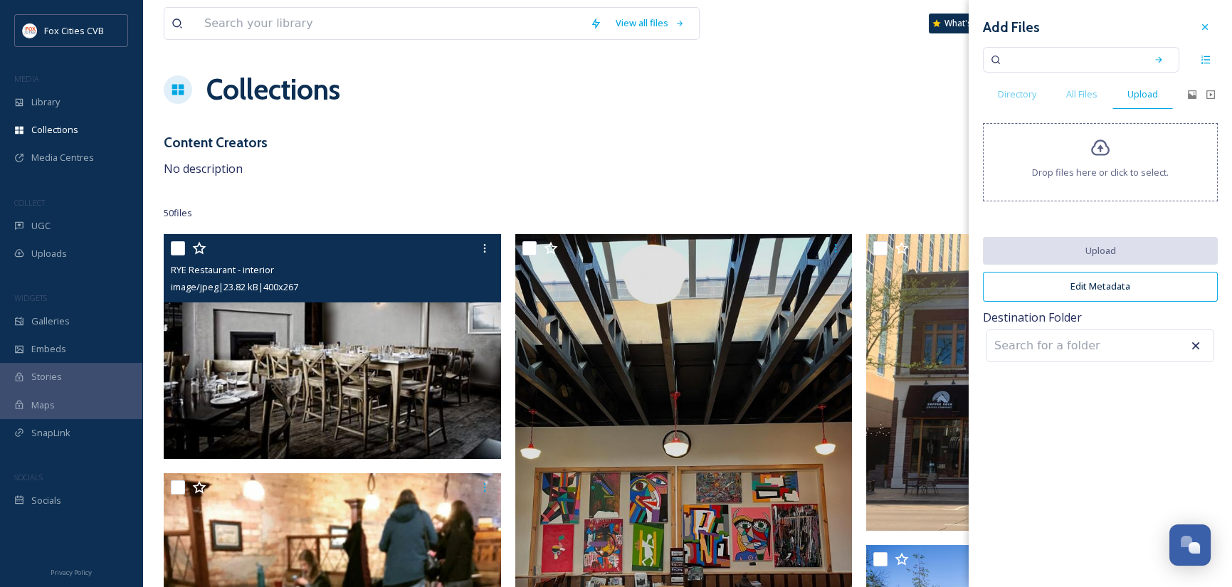
click at [1134, 169] on span "Drop files here or click to select." at bounding box center [1100, 173] width 137 height 14
click at [1115, 163] on div "Drop files here or click to select." at bounding box center [1100, 162] width 235 height 78
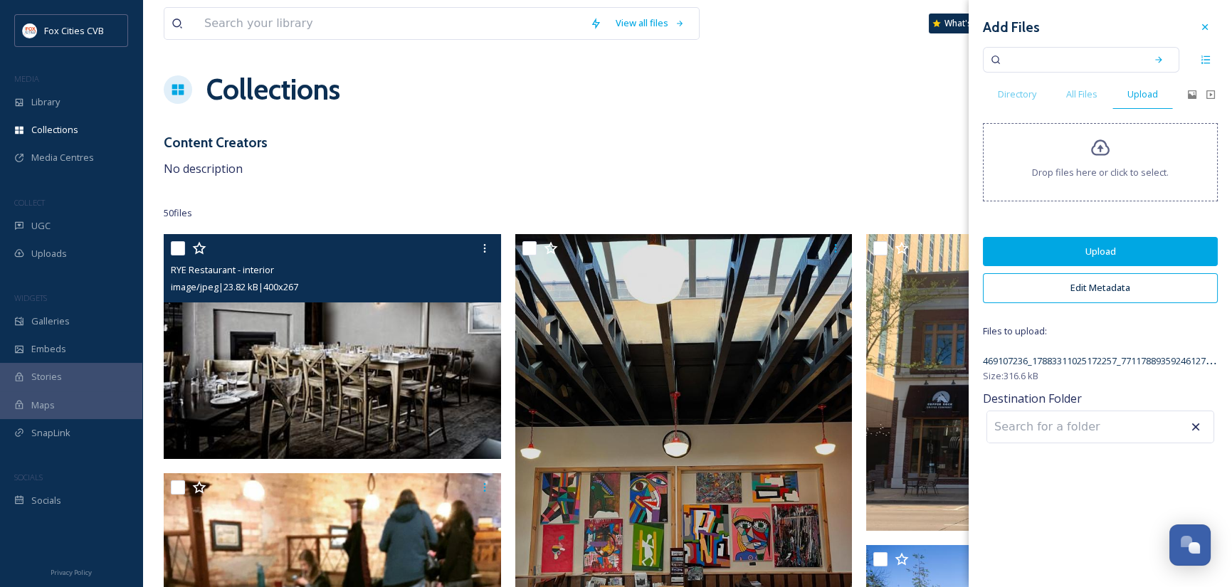
click at [1137, 248] on button "Upload" at bounding box center [1100, 251] width 235 height 29
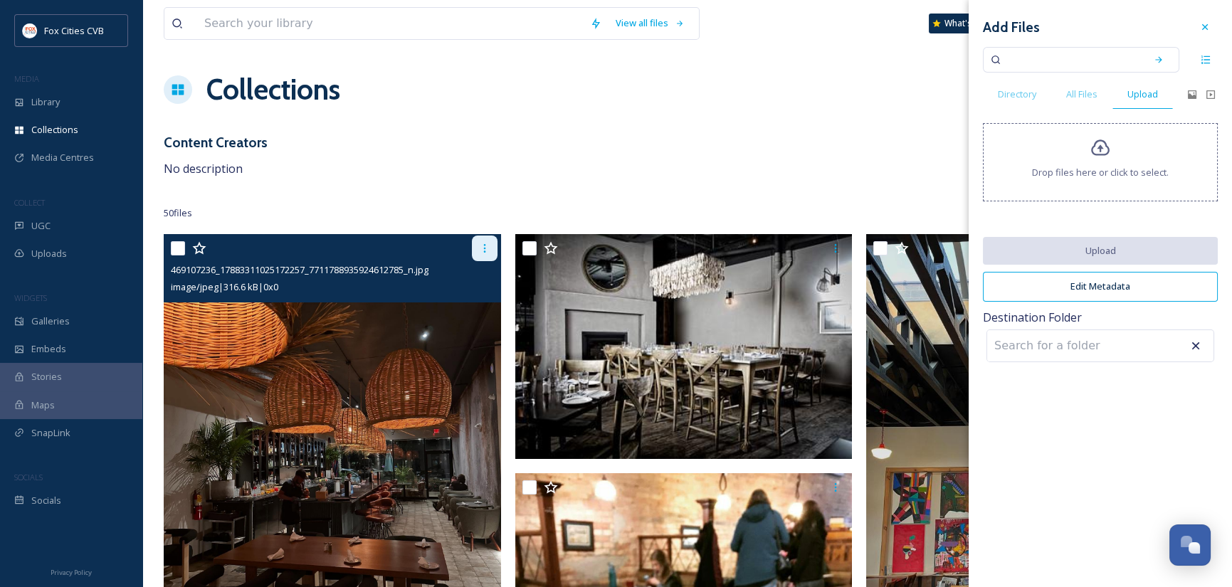
click at [486, 248] on icon at bounding box center [484, 248] width 11 height 11
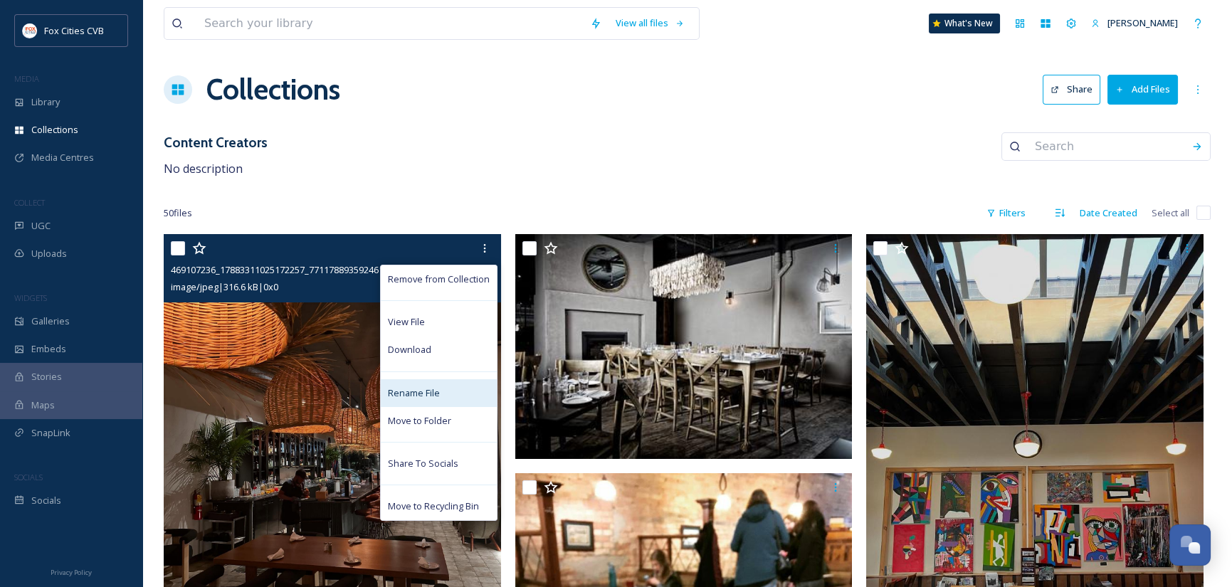
click at [424, 390] on span "Rename File" at bounding box center [414, 394] width 52 height 14
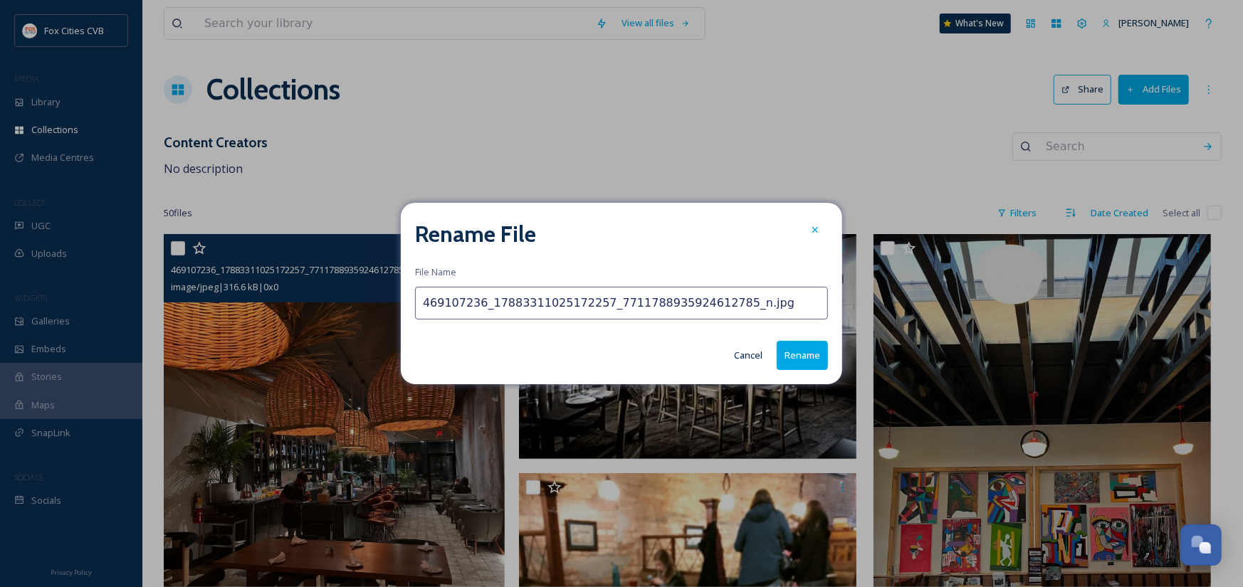
drag, startPoint x: 769, startPoint y: 303, endPoint x: 391, endPoint y: 319, distance: 378.4
click at [391, 319] on div "Rename File File Name 469107236_17883311025172257_7711788935924612785_n.jpg Can…" at bounding box center [621, 293] width 1243 height 587
type input "Antojitos Mexicanos - interior"
click at [814, 364] on button "Rename" at bounding box center [802, 355] width 51 height 29
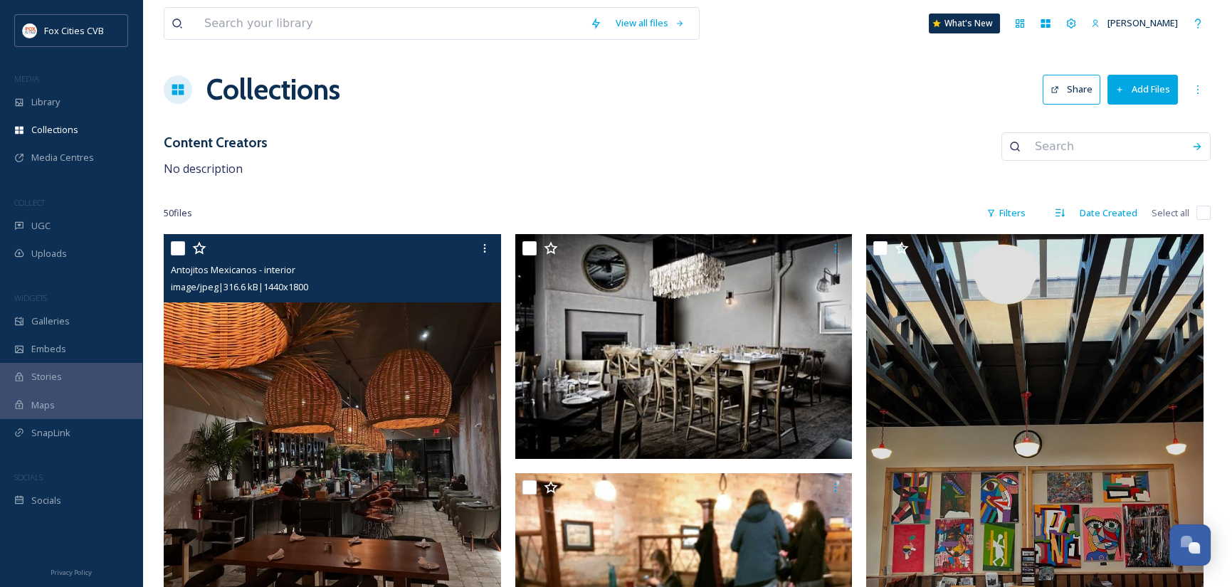
click at [180, 247] on input "checkbox" at bounding box center [178, 248] width 14 height 14
checkbox input "true"
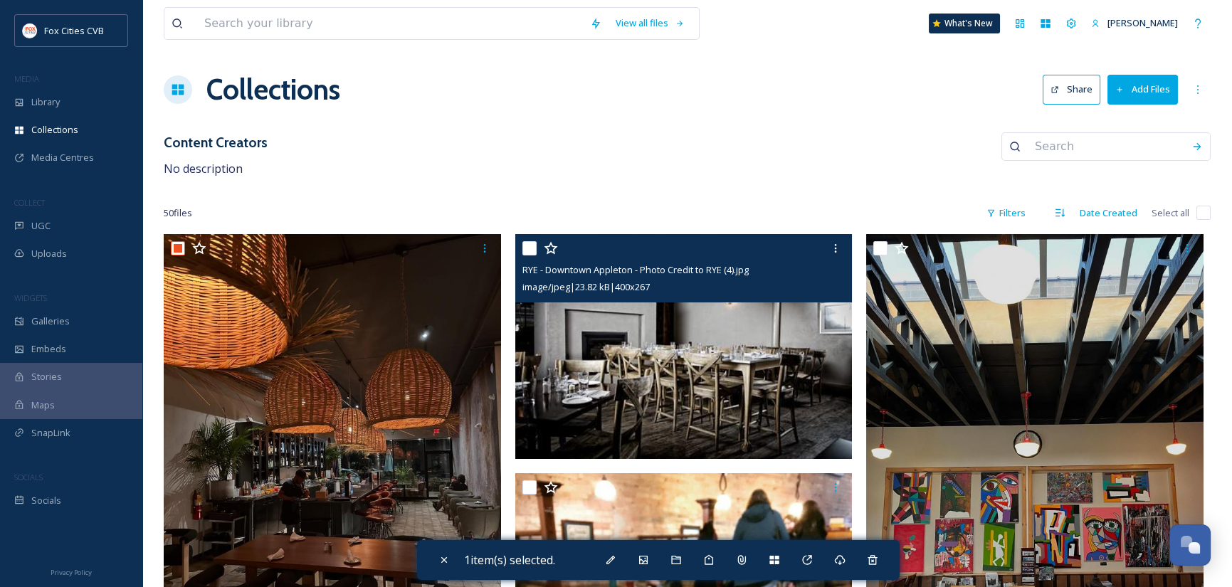
click at [530, 245] on input "checkbox" at bounding box center [530, 248] width 14 height 14
checkbox input "true"
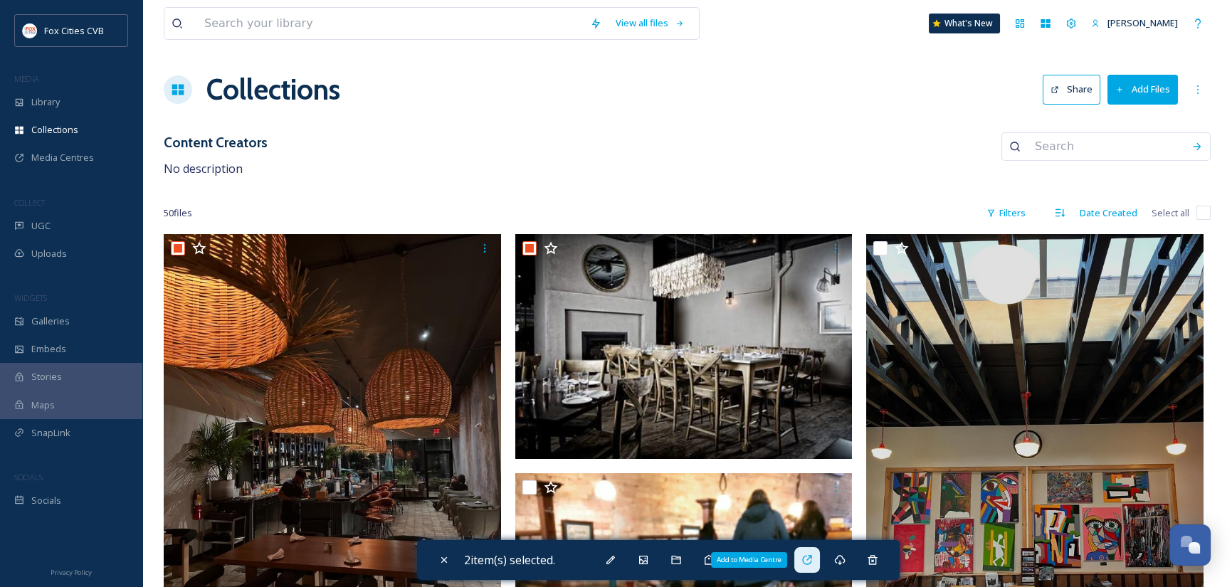
click at [813, 560] on icon at bounding box center [807, 560] width 11 height 11
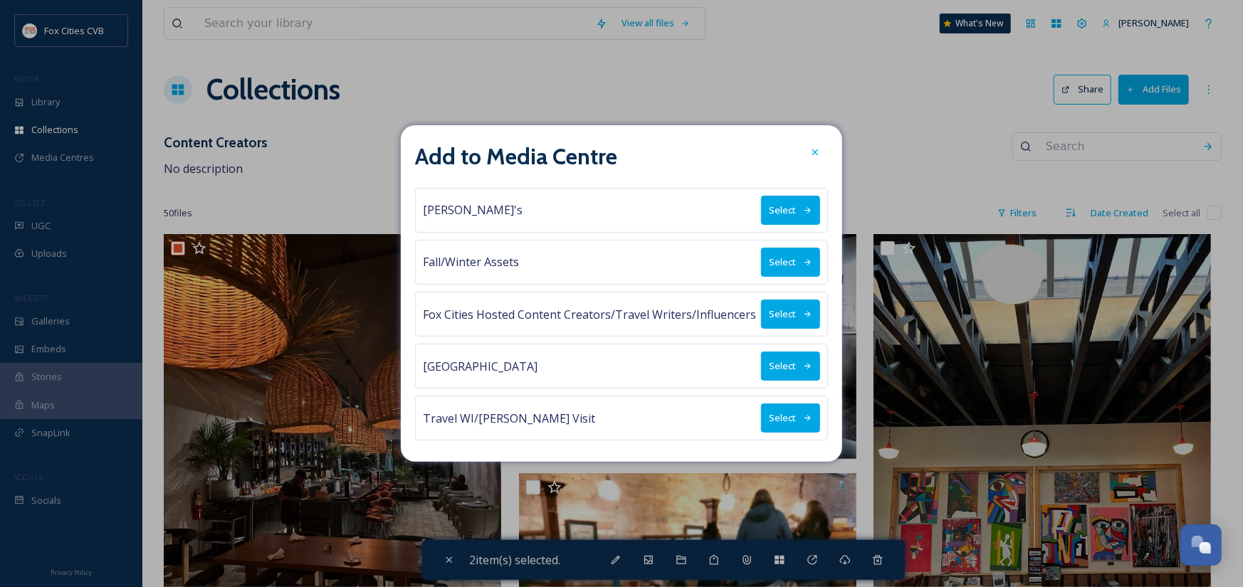
click at [792, 418] on button "Select" at bounding box center [790, 418] width 59 height 29
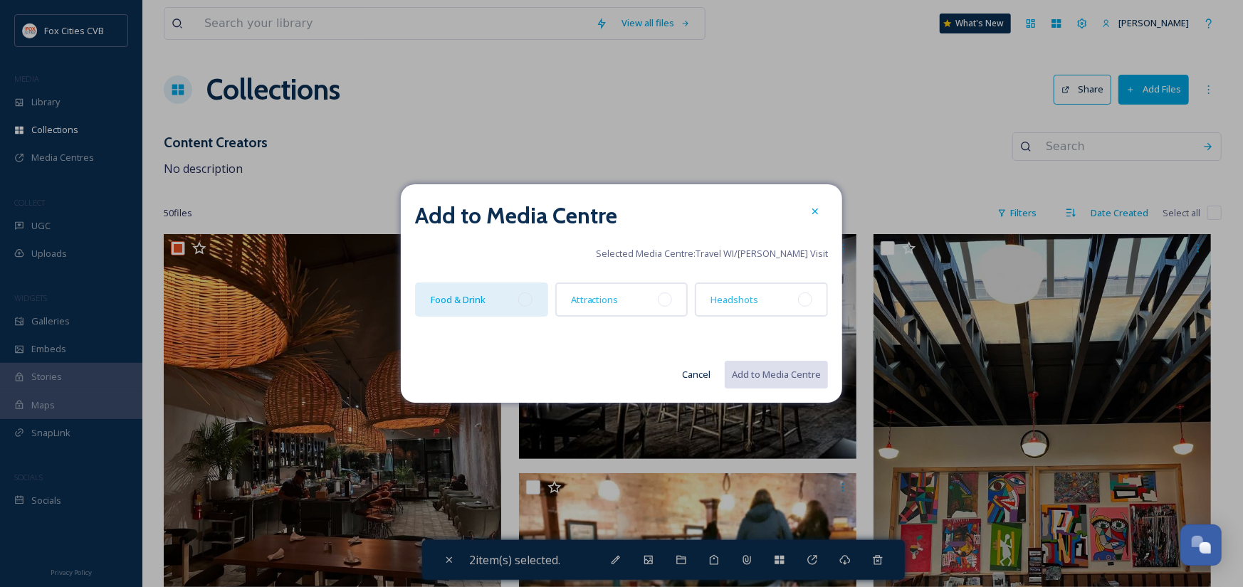
click at [531, 305] on div "Food & Drink" at bounding box center [481, 300] width 133 height 34
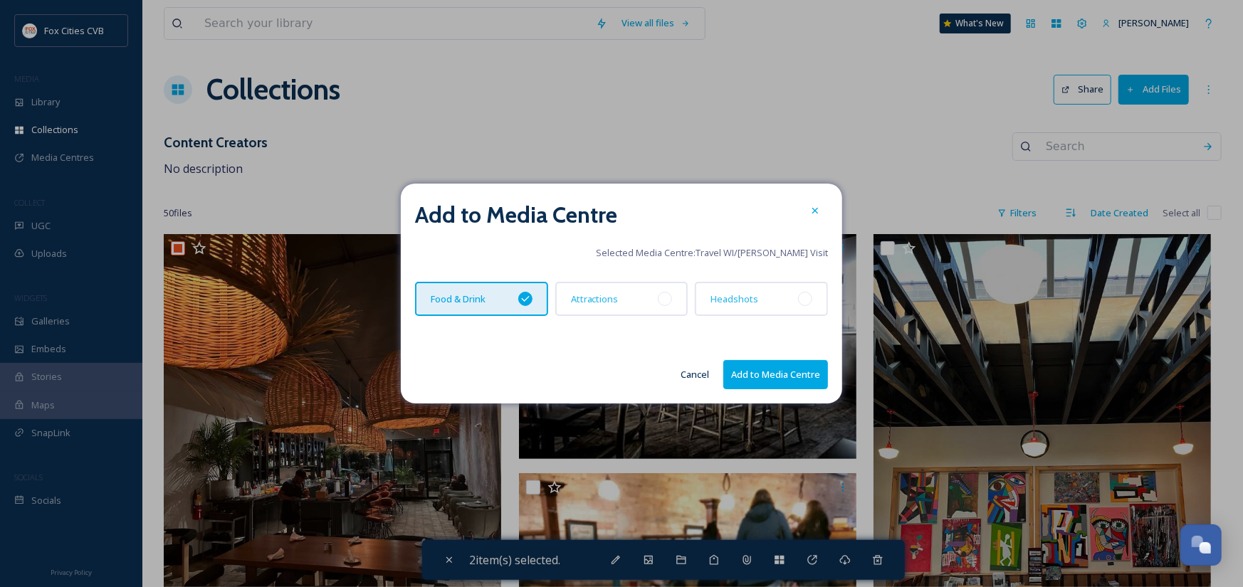
click at [755, 378] on button "Add to Media Centre" at bounding box center [775, 374] width 105 height 29
checkbox input "false"
